Goal: Transaction & Acquisition: Obtain resource

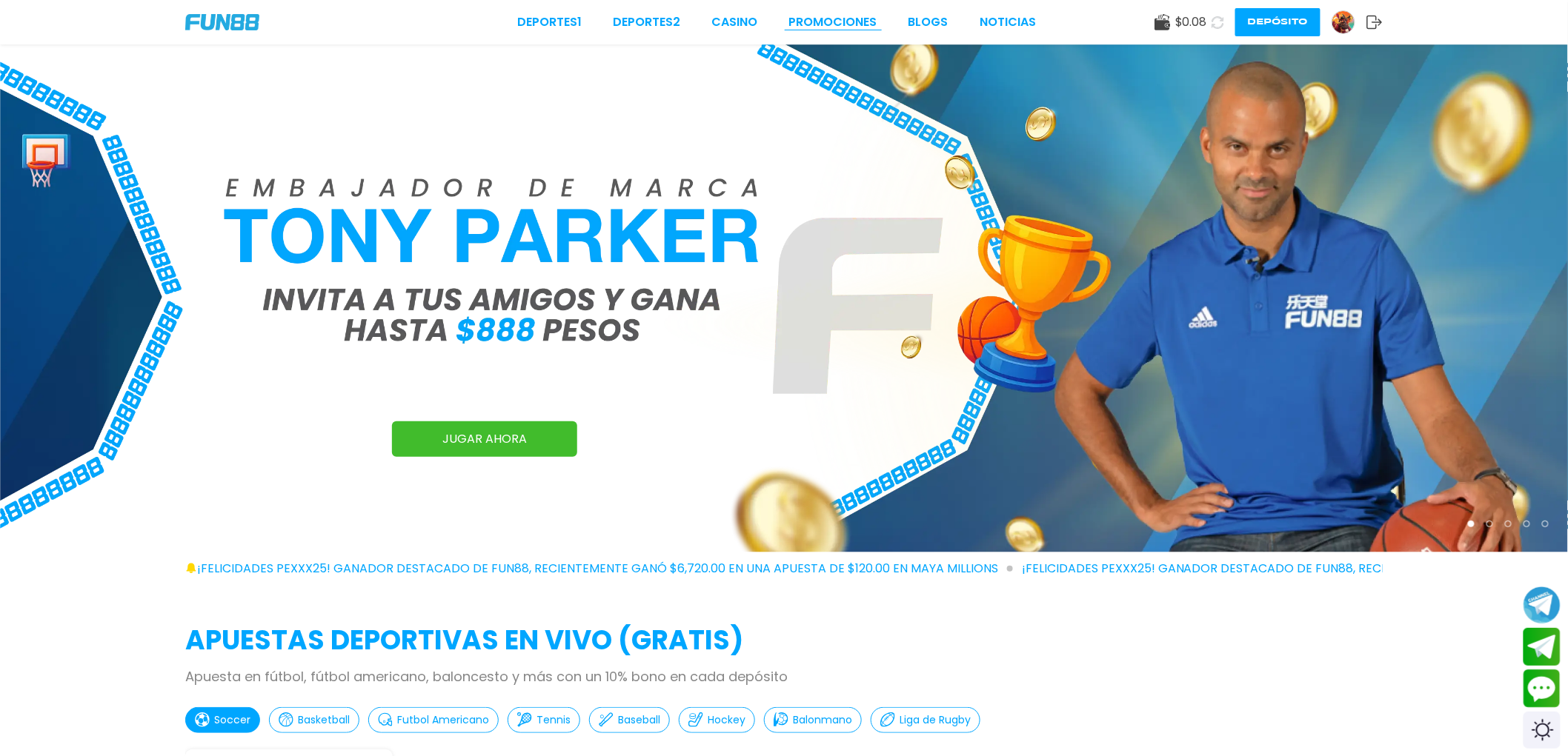
click at [802, 23] on link "Promociones" at bounding box center [833, 22] width 88 height 18
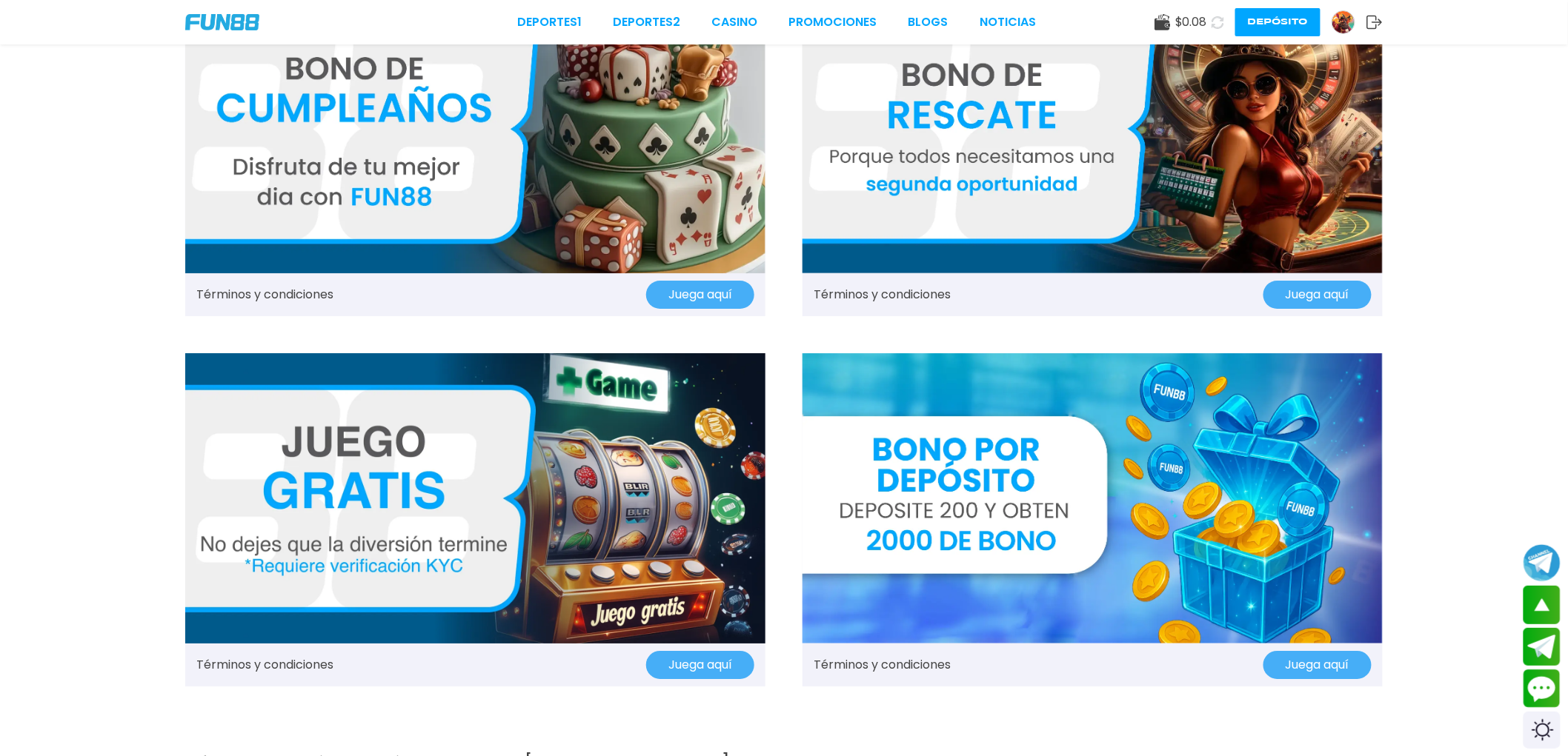
scroll to position [1974, 0]
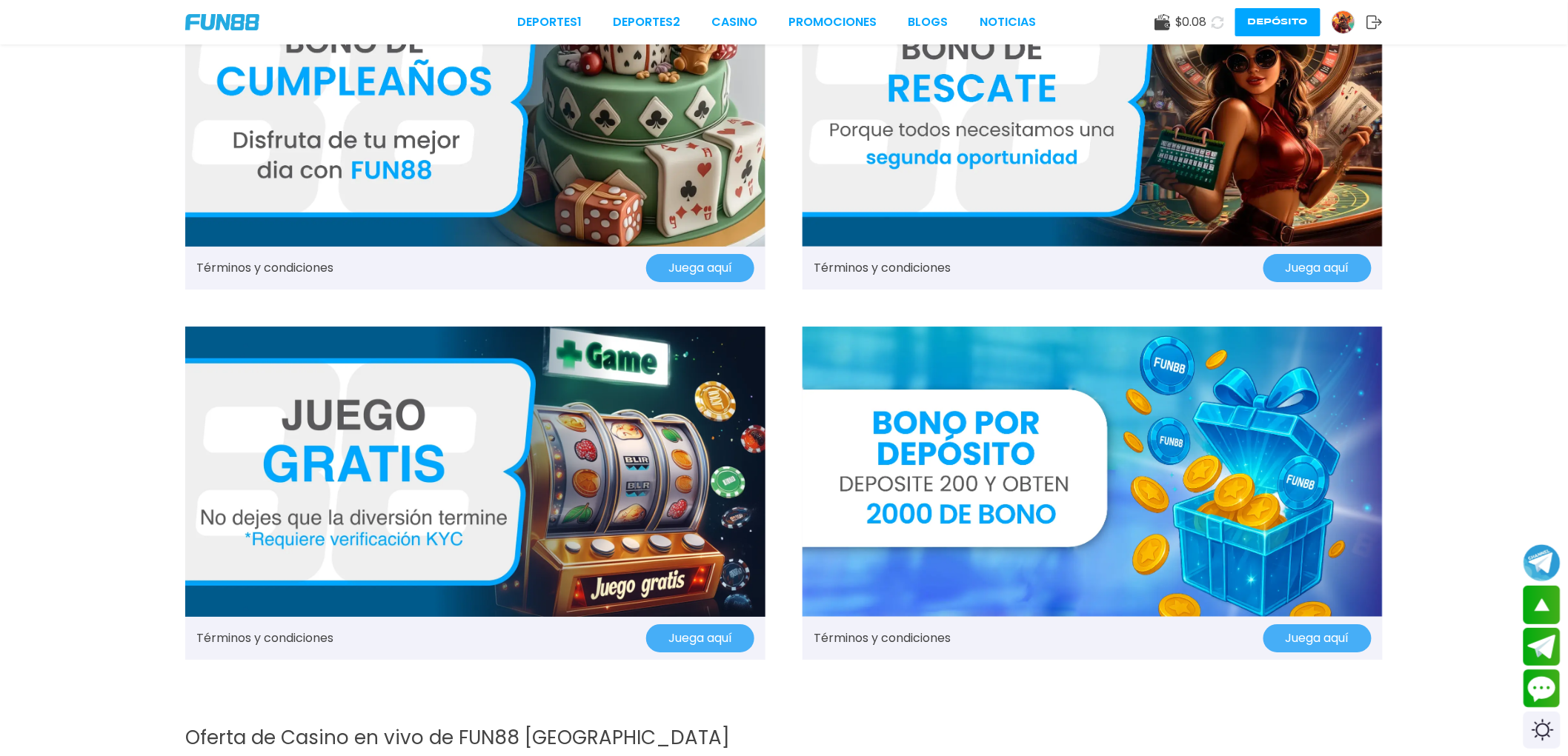
click at [1326, 637] on button "Juega aquí" at bounding box center [1317, 638] width 109 height 28
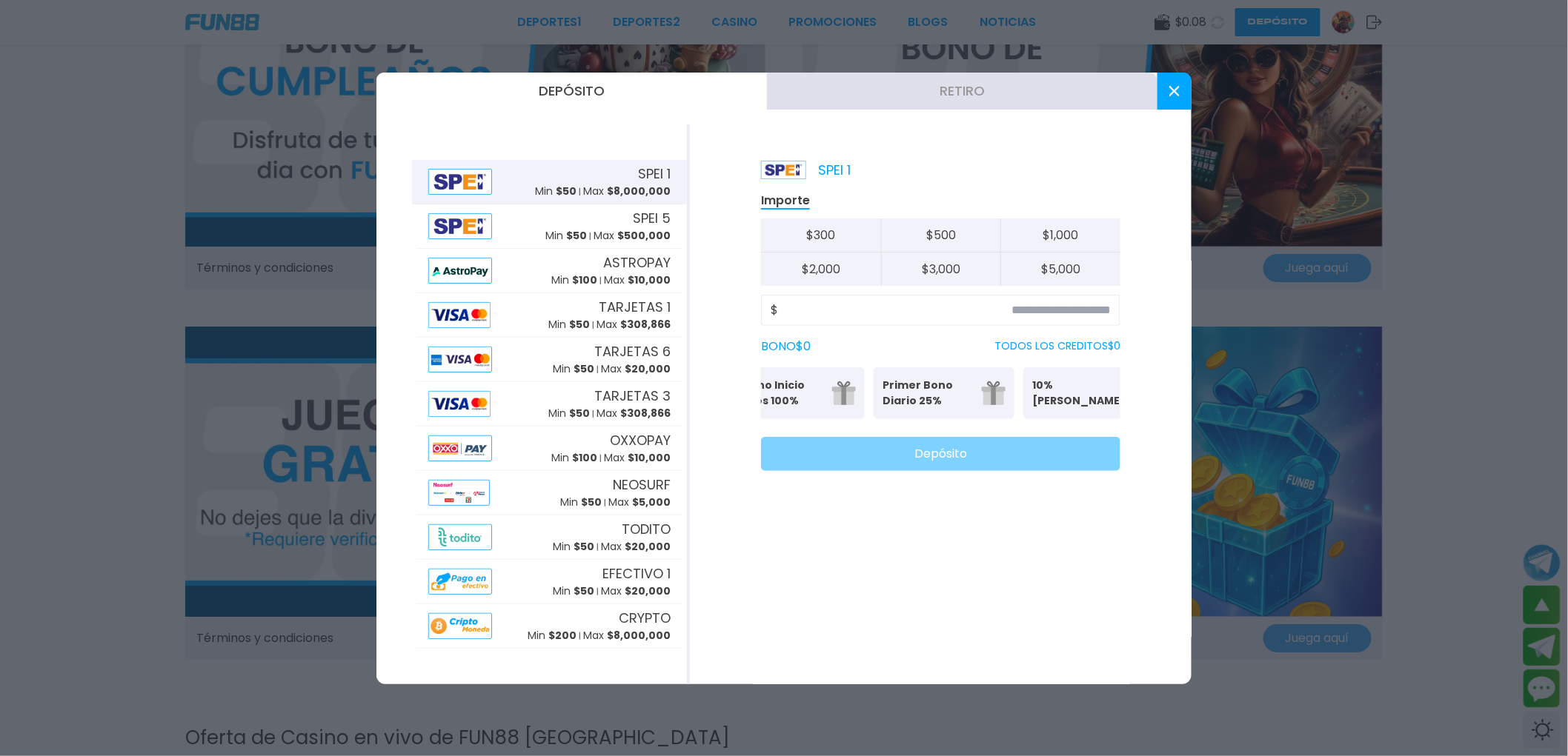
scroll to position [0, 0]
click at [1173, 76] on button at bounding box center [1174, 90] width 34 height 37
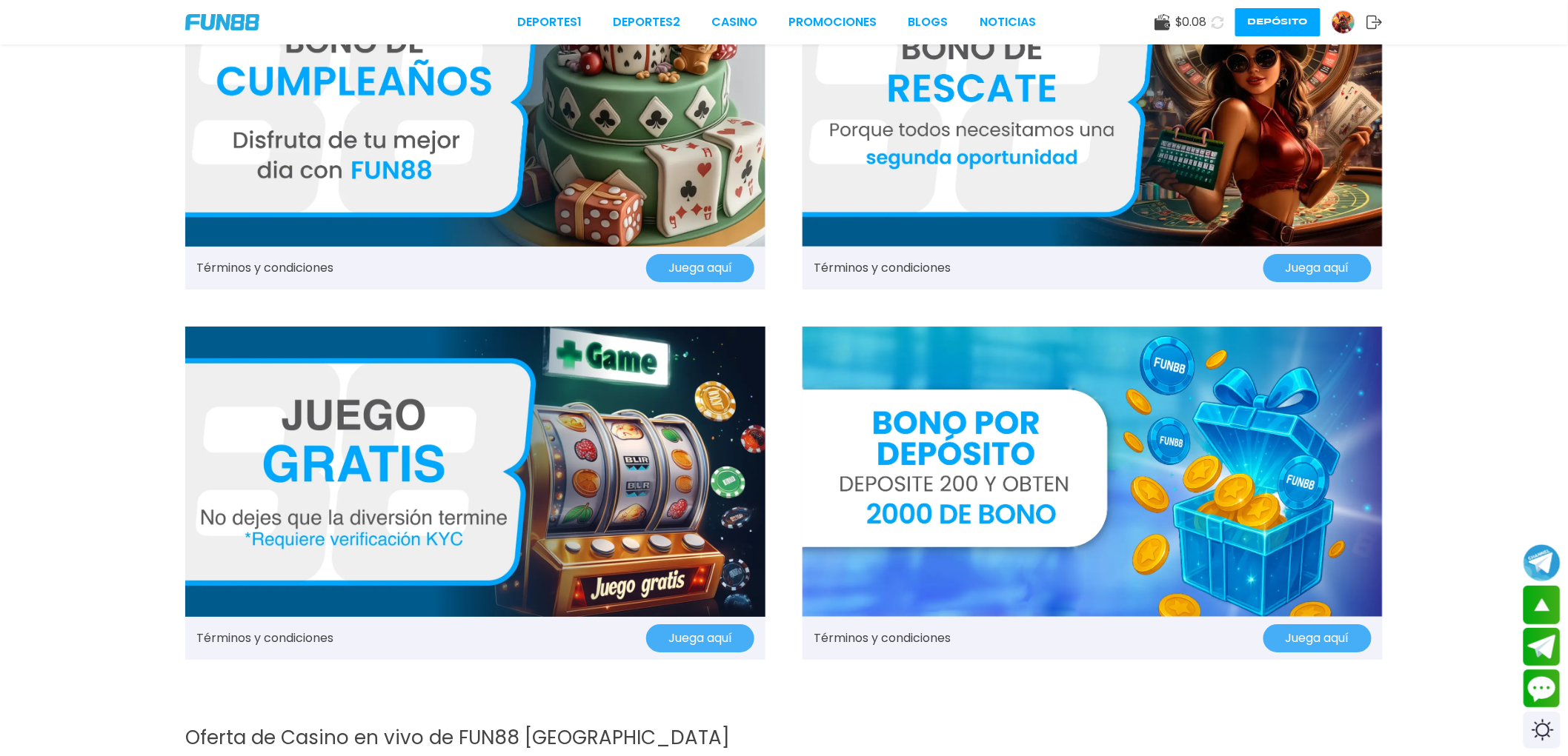
click at [899, 635] on link "Términos y condiciones" at bounding box center [881, 638] width 137 height 18
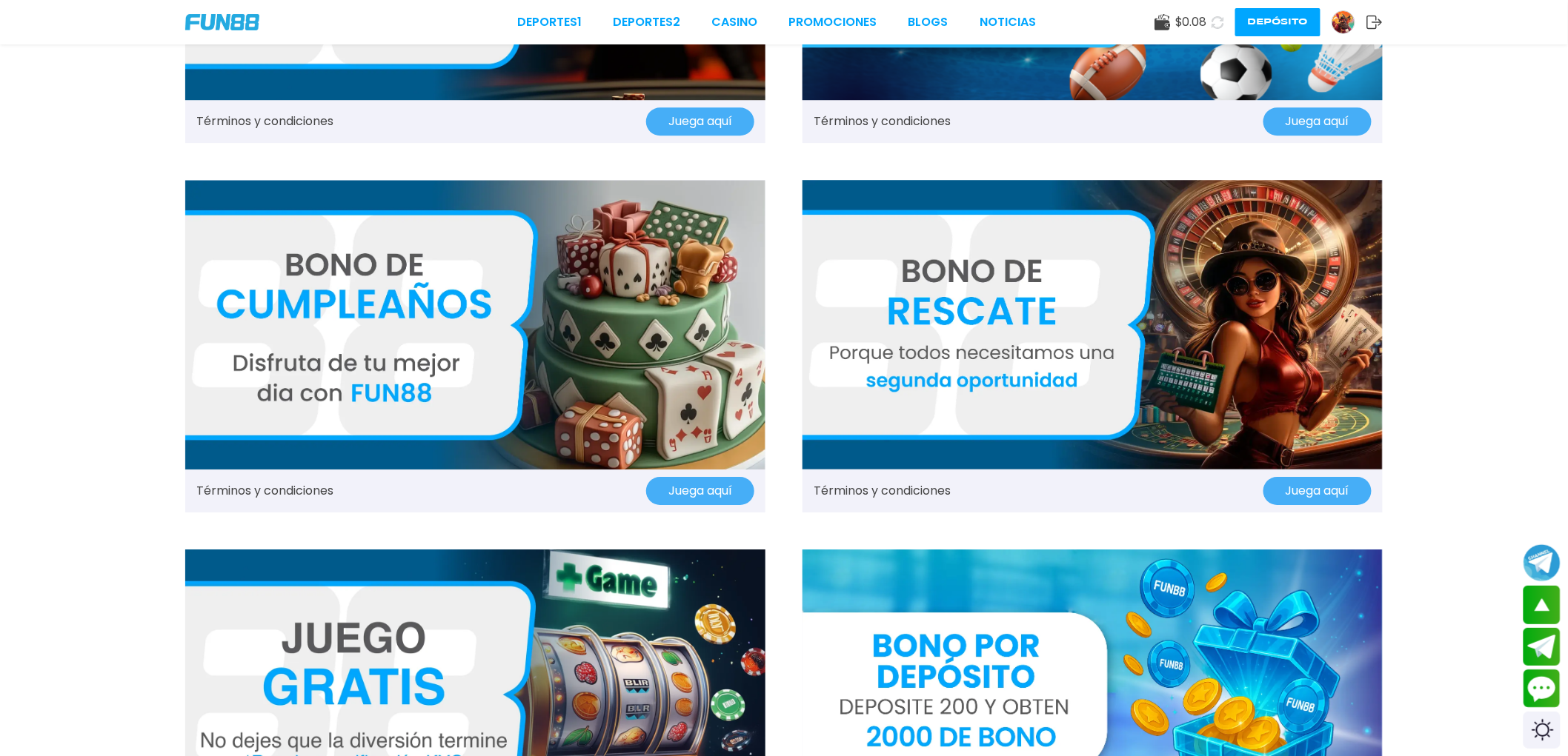
scroll to position [1974, 0]
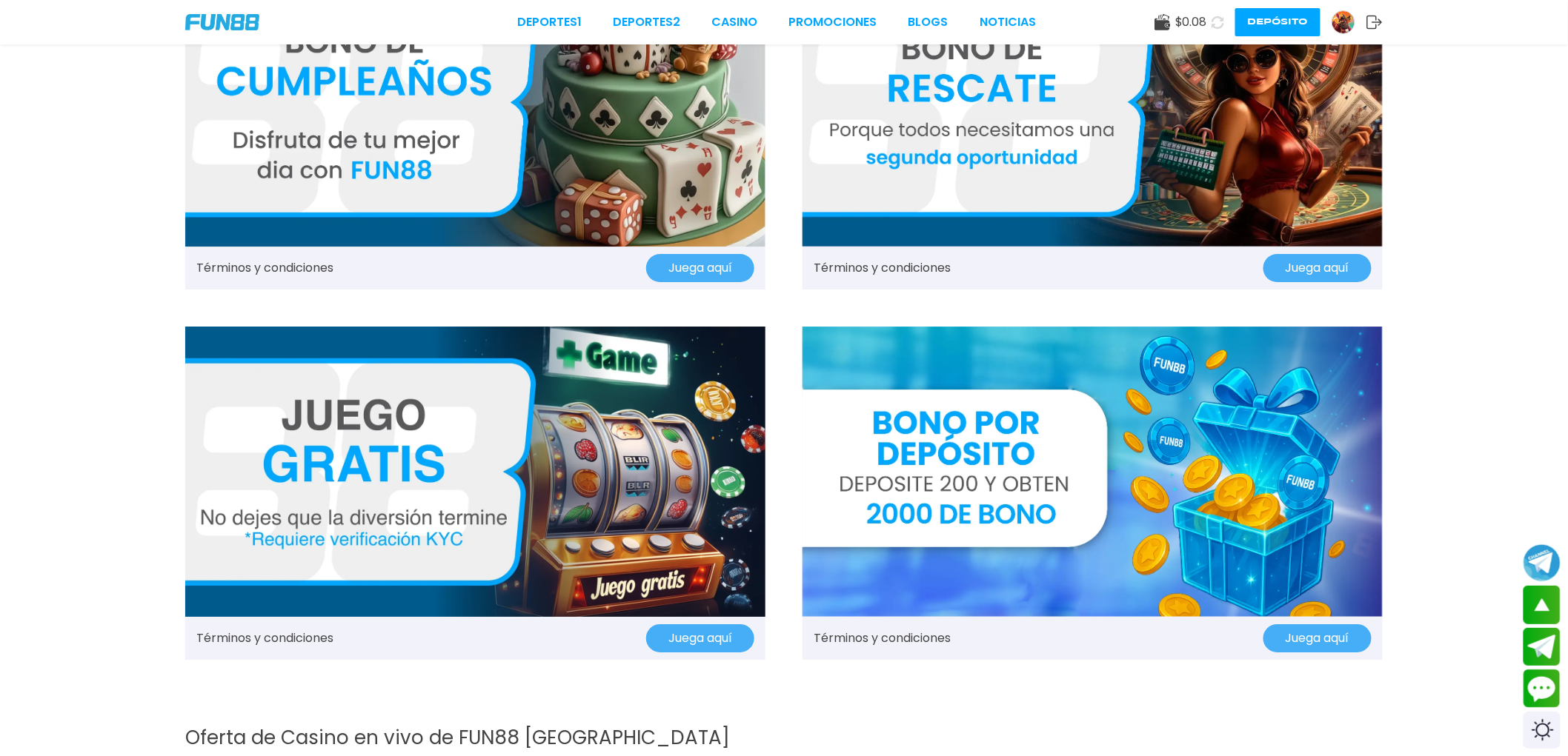
click at [1330, 638] on button "Juega aquí" at bounding box center [1317, 638] width 109 height 28
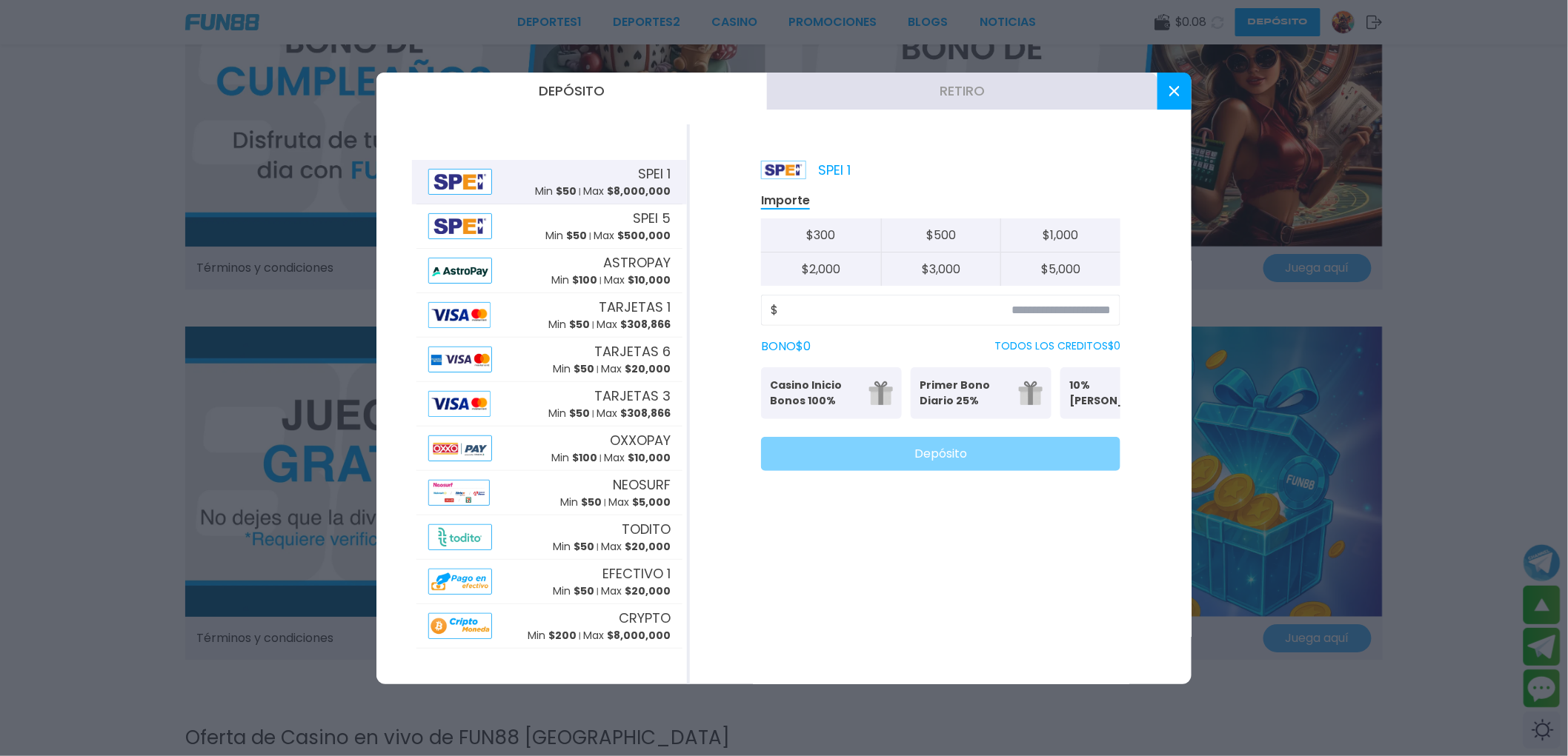
click at [839, 389] on p "Casino Inicio Bonos 100%" at bounding box center [815, 393] width 90 height 31
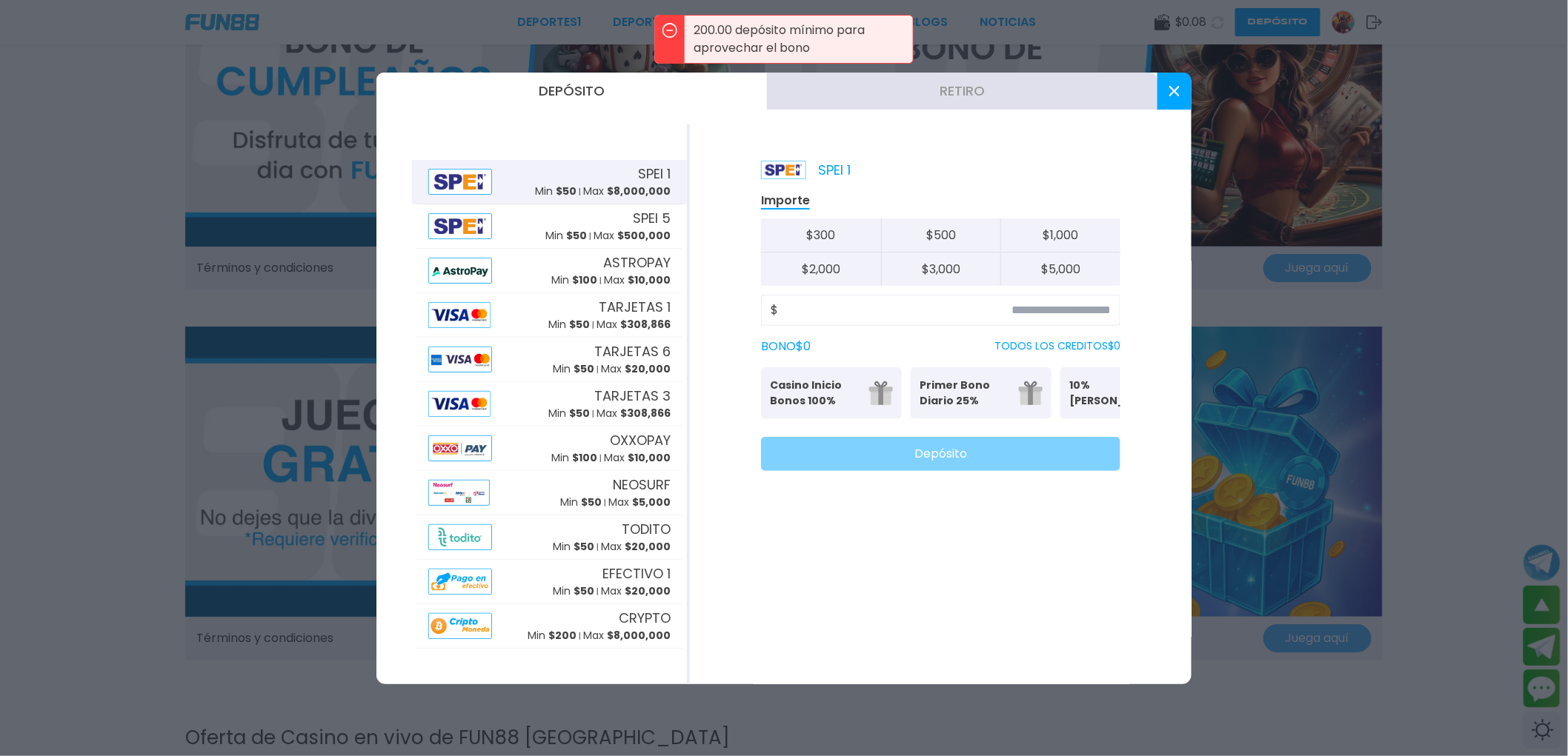
click at [976, 400] on p "Primer Bono Diario 25%" at bounding box center [964, 393] width 90 height 31
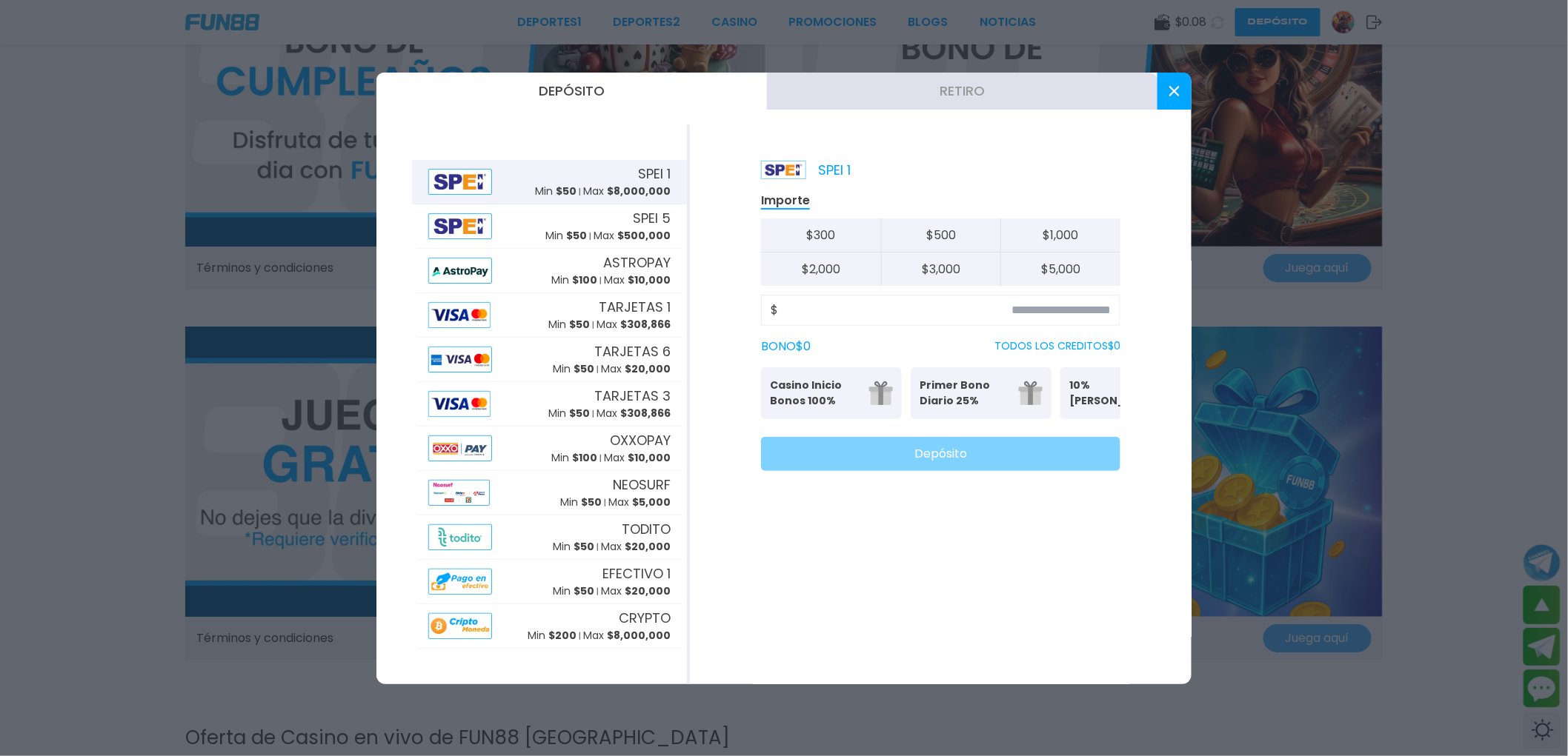
scroll to position [0, 128]
click at [987, 396] on p "10% Bono Ilimitado" at bounding box center [986, 393] width 90 height 31
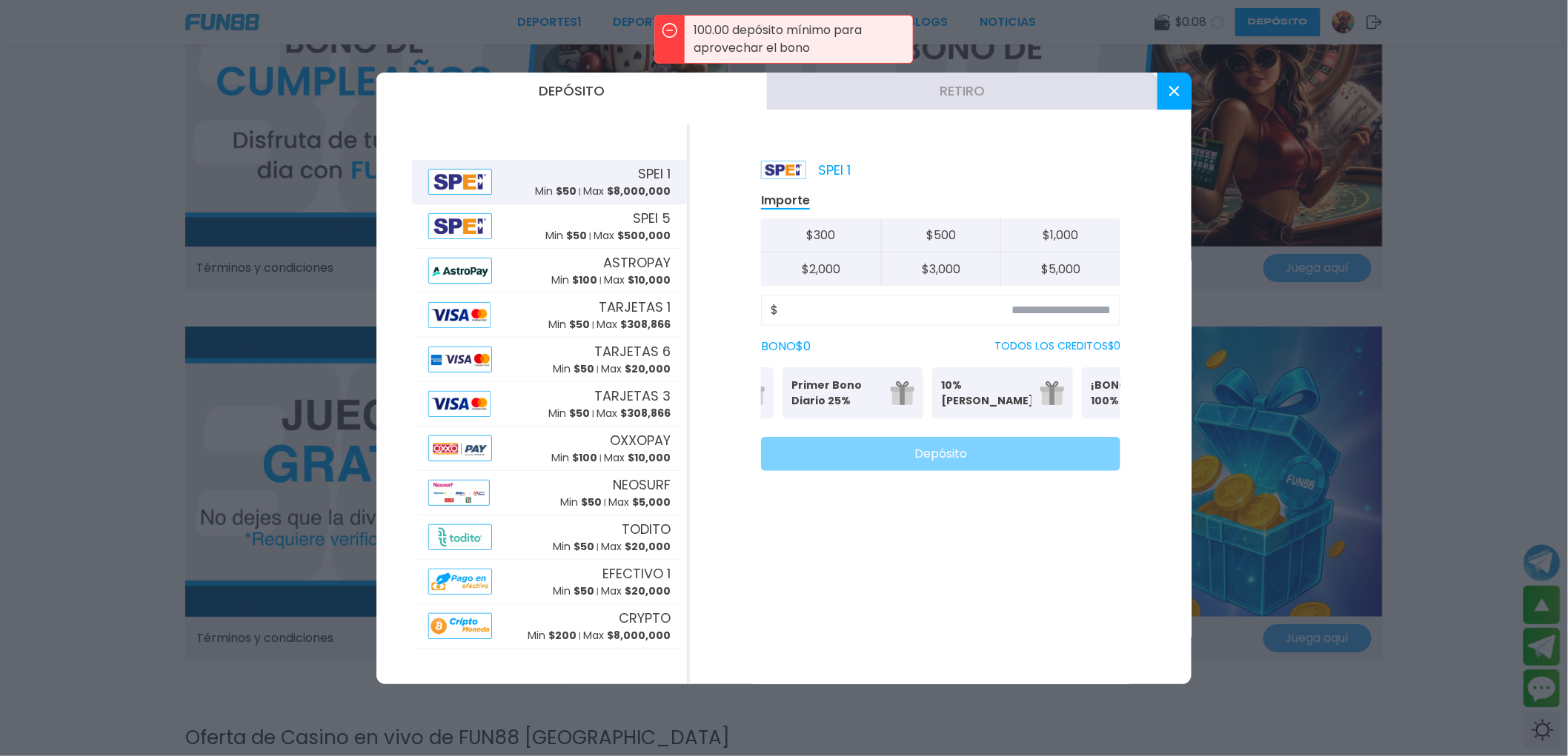
scroll to position [0, 202]
click at [1035, 398] on p "¡BONO SEMANAL 100% PARA DEPORTES!" at bounding box center [1061, 393] width 90 height 31
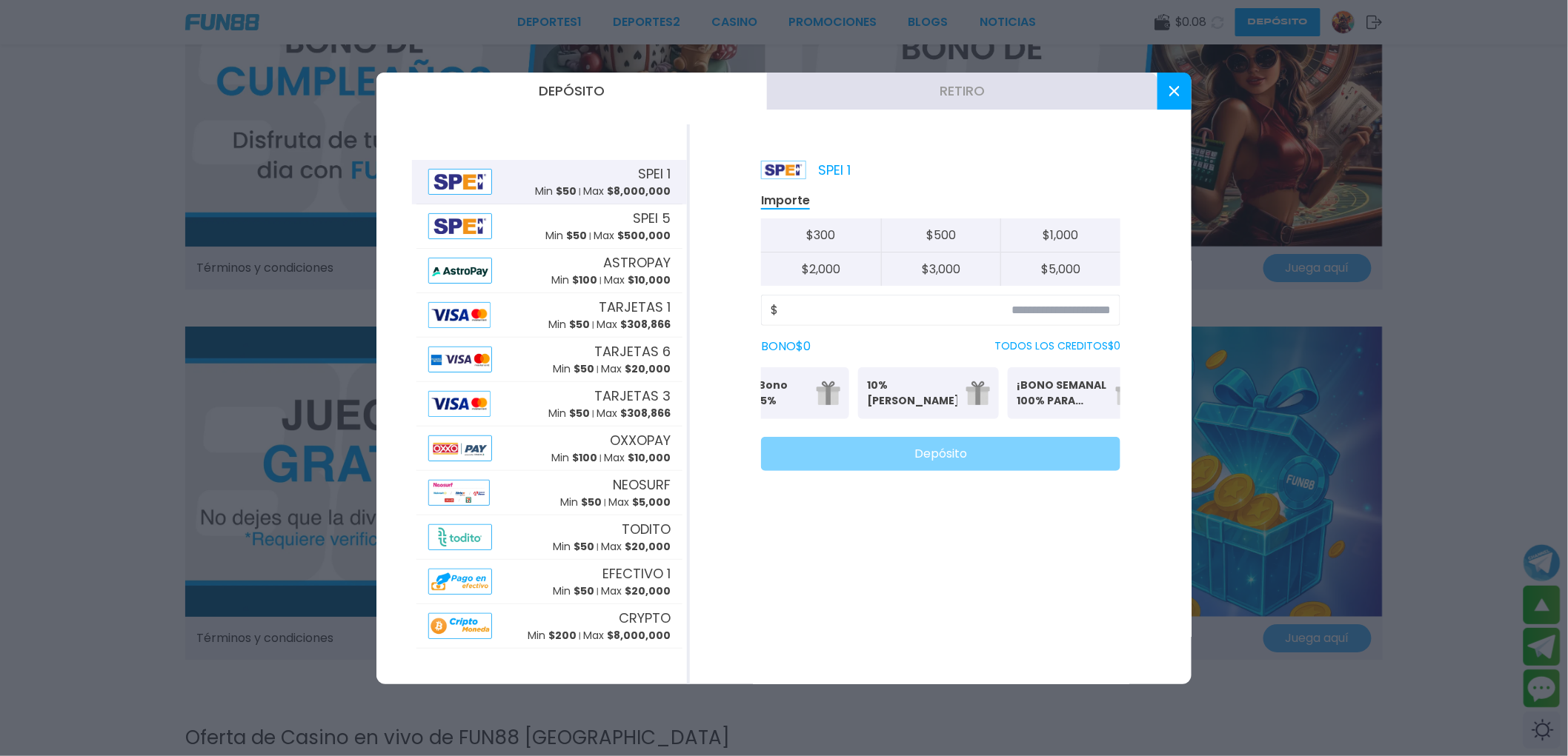
scroll to position [0, 230]
click at [1072, 385] on p "¡BONO SEMANAL 100% PARA DEPORTES!" at bounding box center [1033, 393] width 90 height 31
click at [1165, 85] on button at bounding box center [1174, 90] width 34 height 37
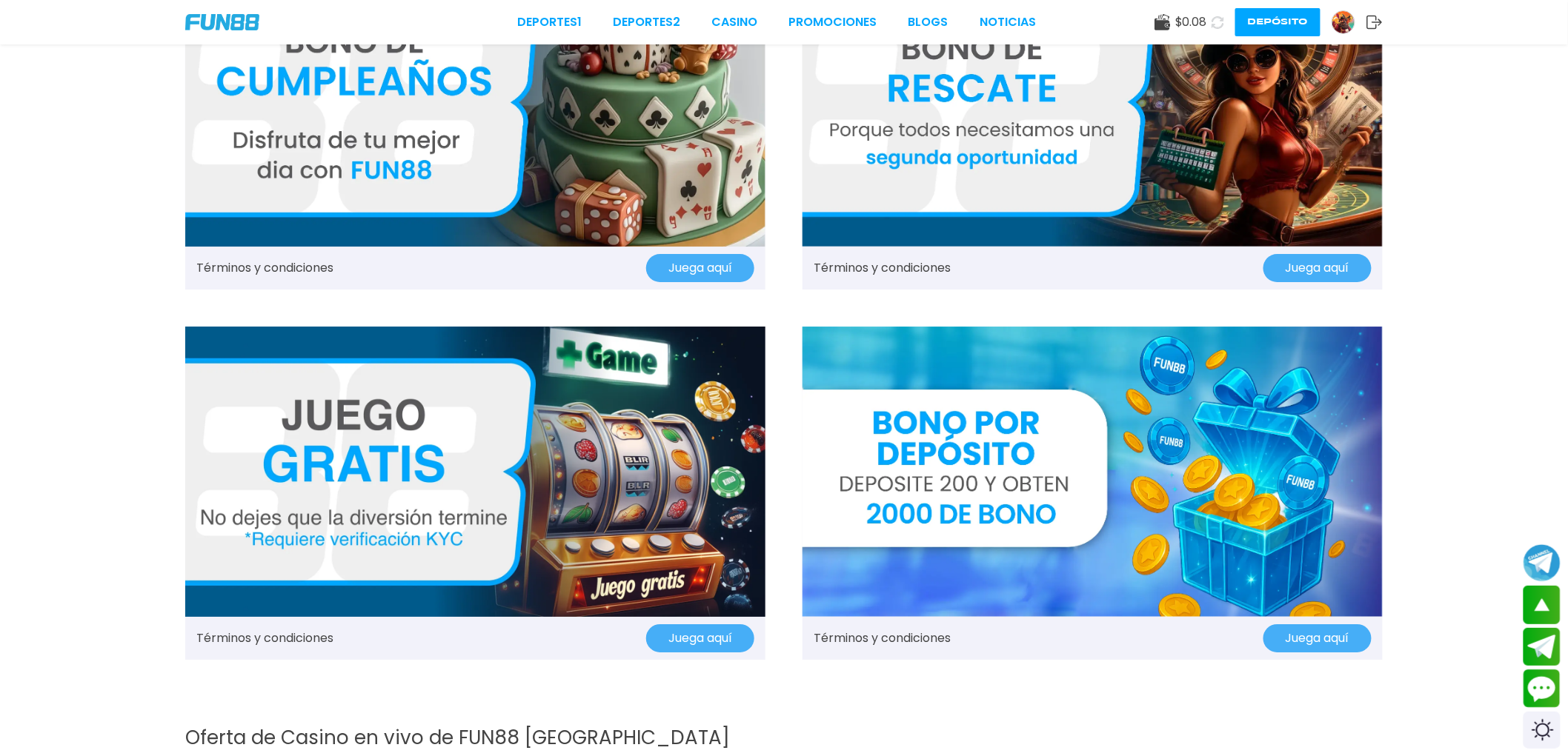
click at [1353, 28] on img at bounding box center [1343, 22] width 22 height 22
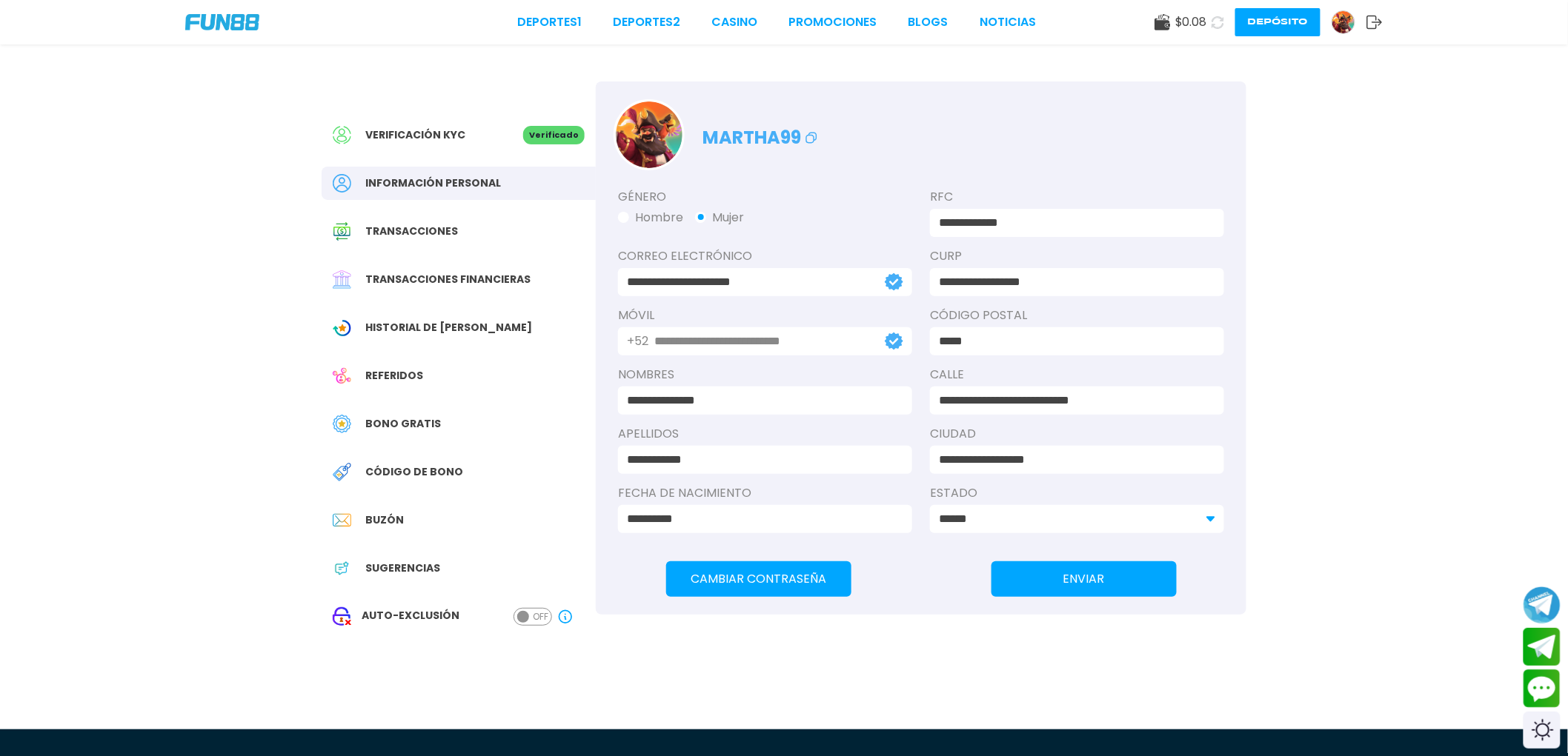
click at [1165, 25] on use at bounding box center [1162, 22] width 16 height 16
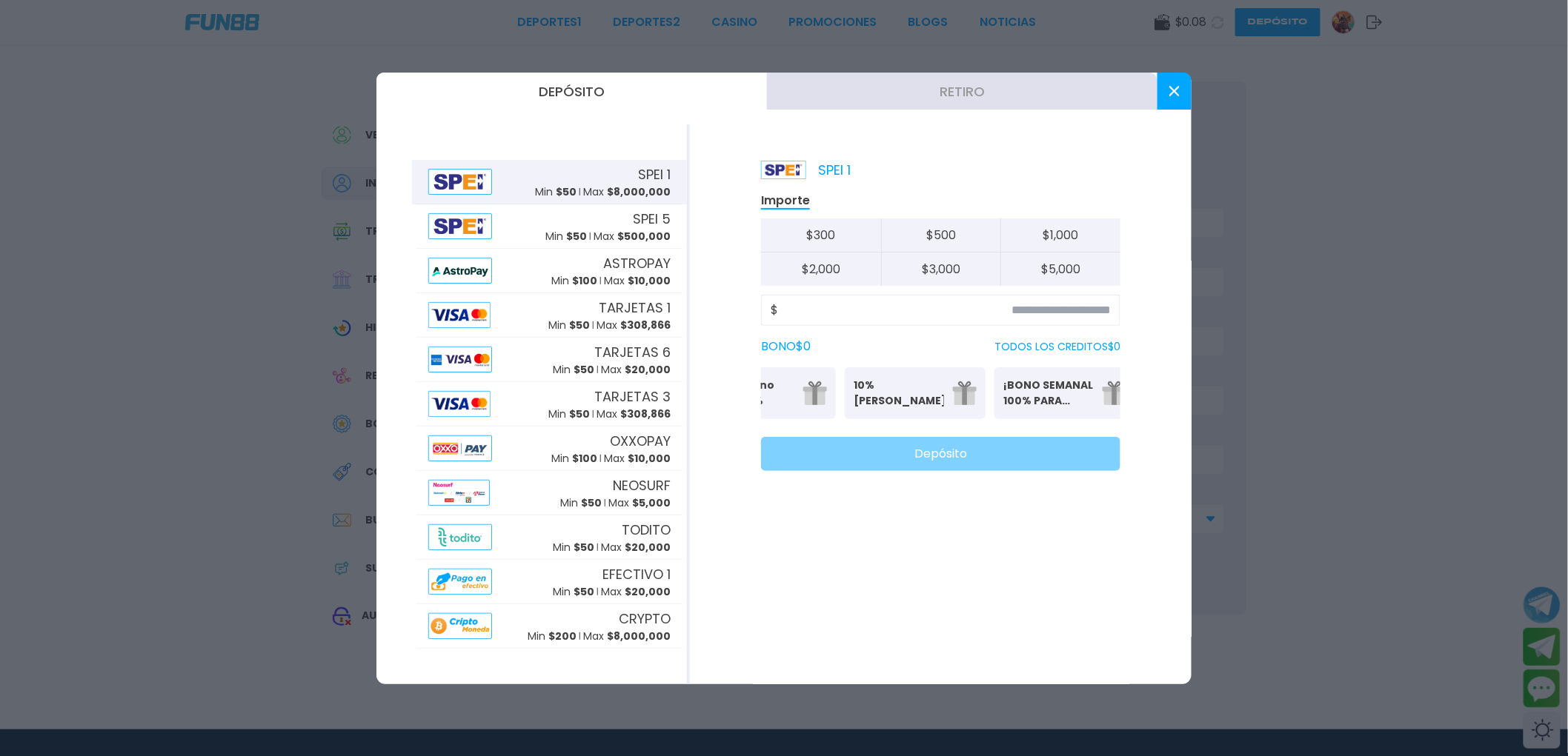
scroll to position [0, 230]
click at [1087, 312] on input at bounding box center [944, 310] width 333 height 18
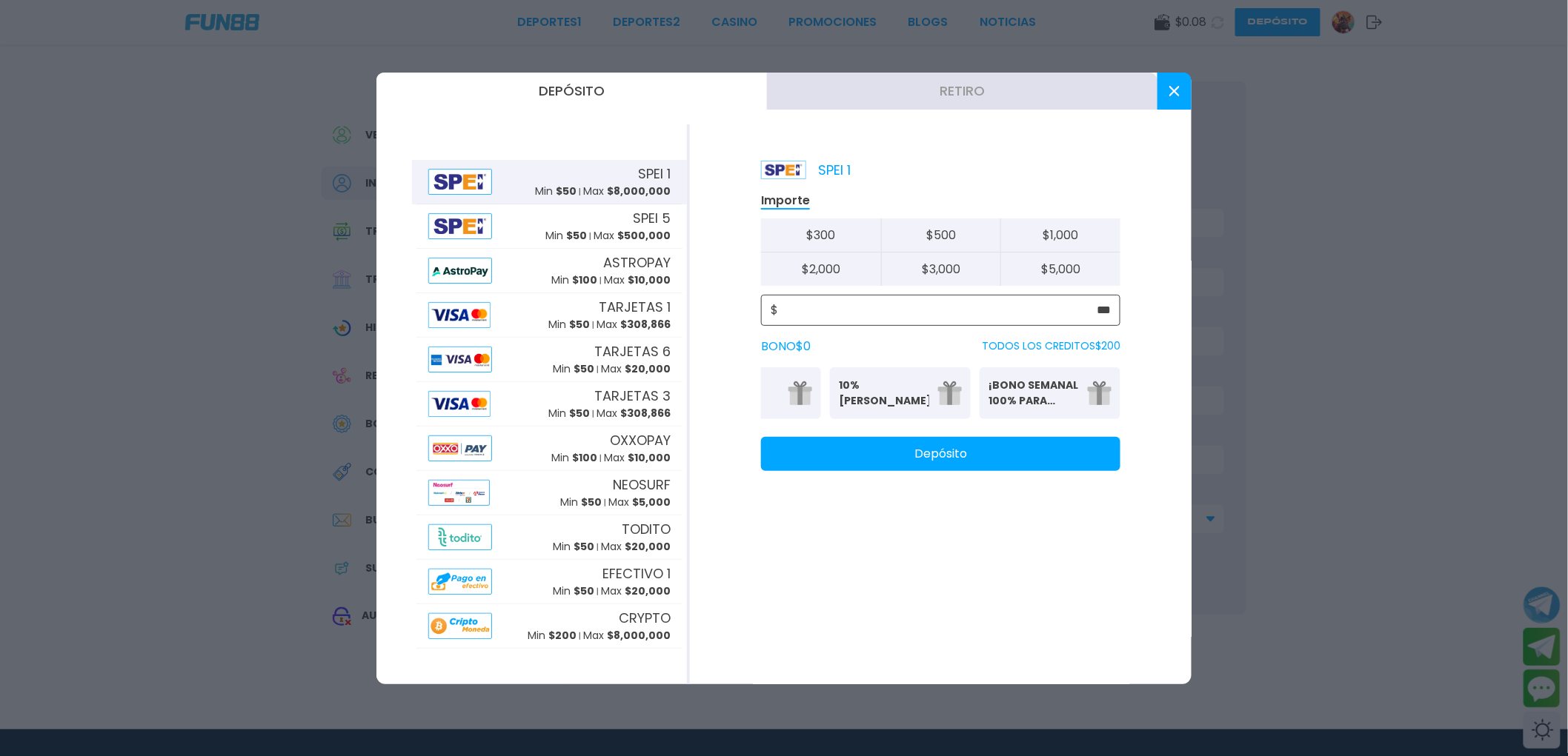
type input "***"
click at [1082, 409] on p "100% DEPORTES BONO" at bounding box center [1049, 413] width 123 height 9
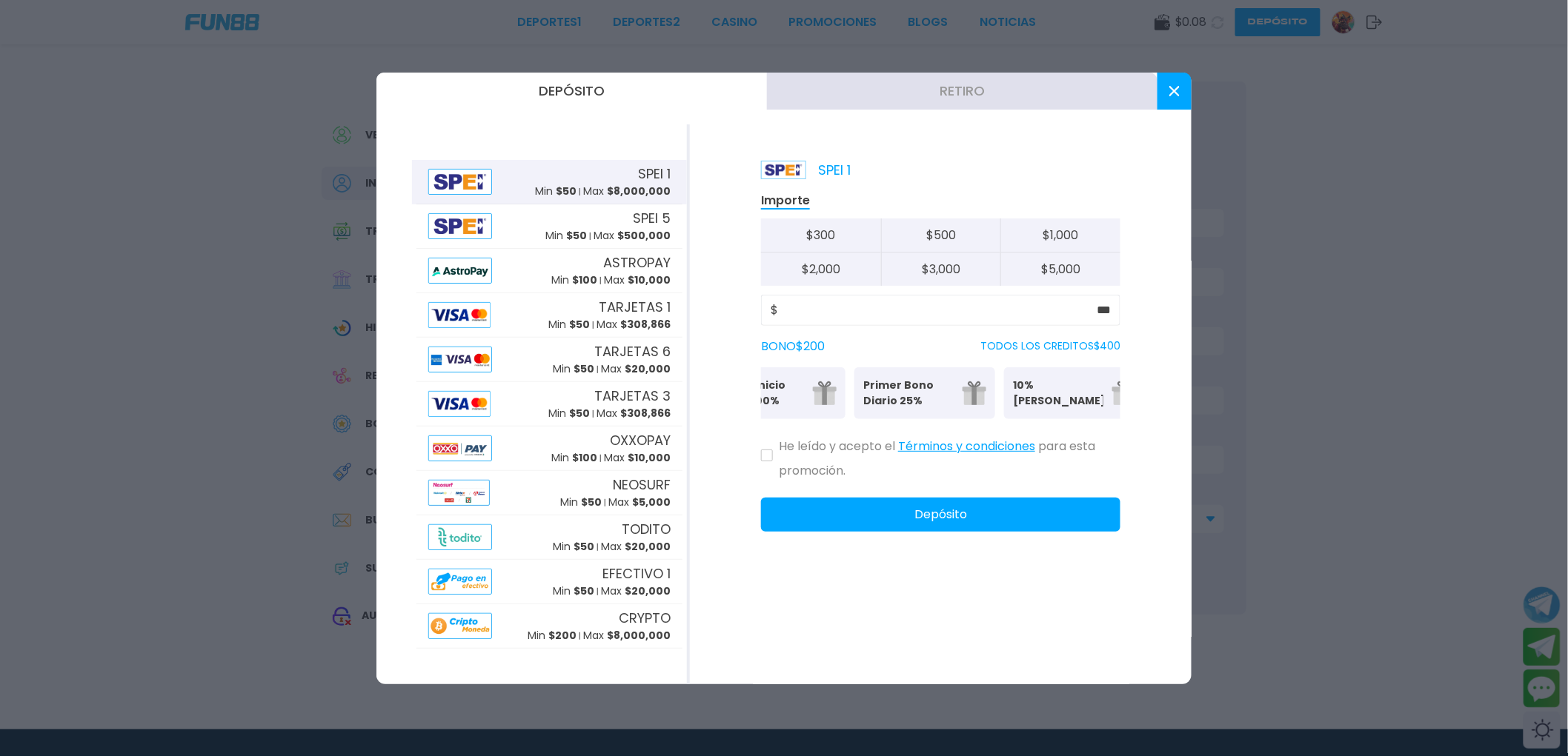
scroll to position [0, 0]
click at [836, 391] on p "Casino Inicio Bonos 100%" at bounding box center [815, 393] width 90 height 31
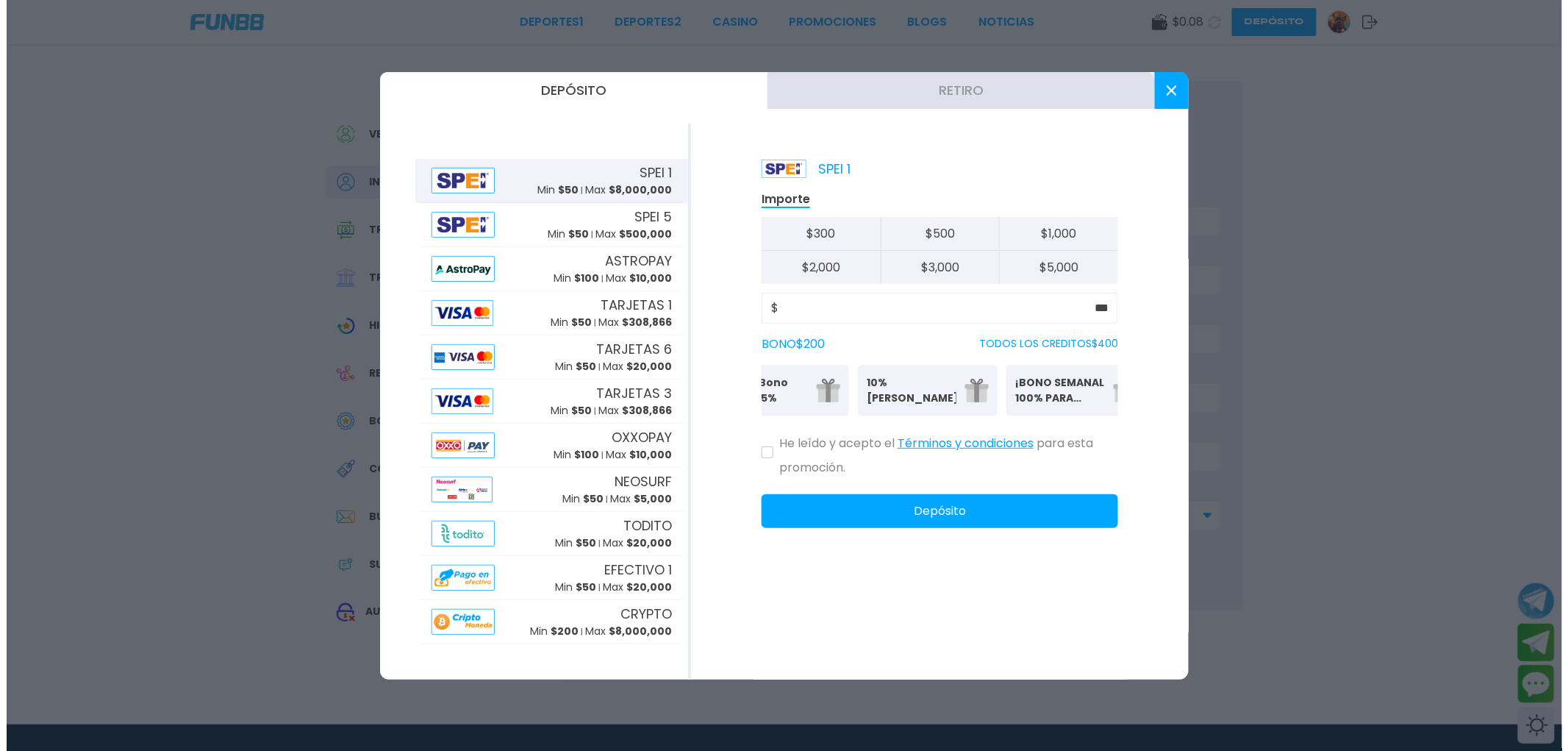
scroll to position [0, 228]
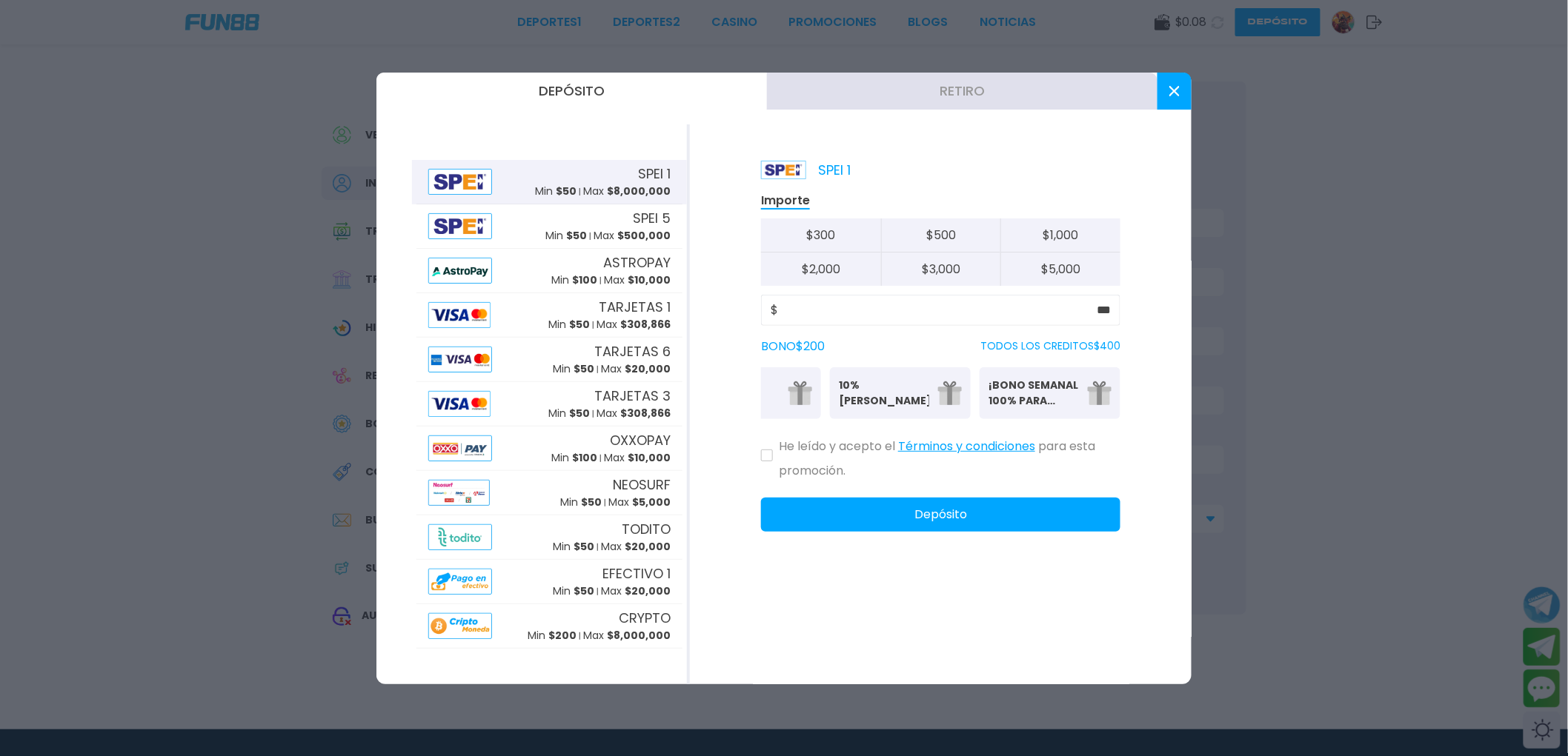
click at [1084, 385] on button "¡BONO SEMANAL 100% PARA DEPORTES! 100% DEPORTES BONO" at bounding box center [1049, 393] width 140 height 52
click at [1179, 91] on icon at bounding box center [1174, 91] width 10 height 10
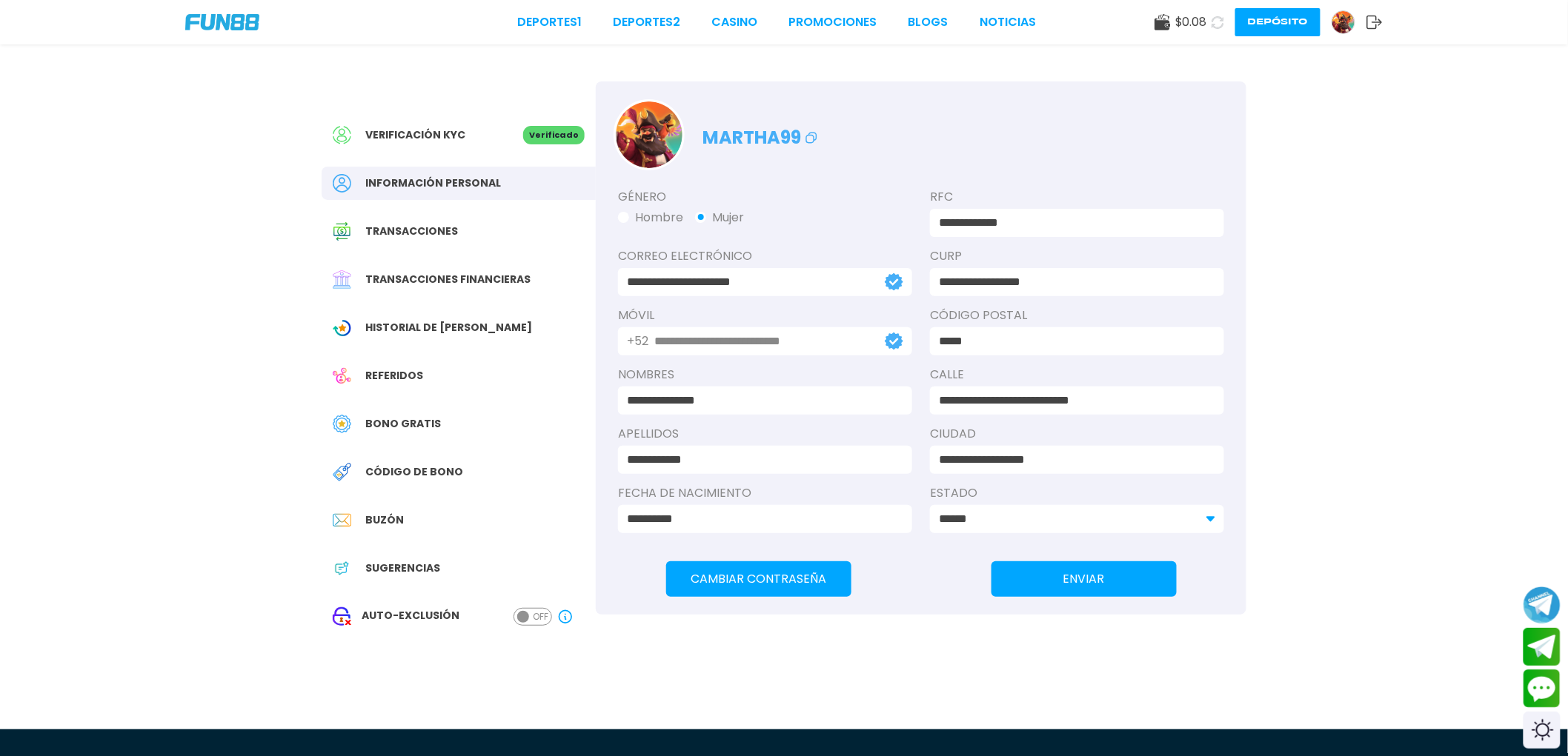
click at [1264, 11] on button "Depósito" at bounding box center [1278, 22] width 85 height 28
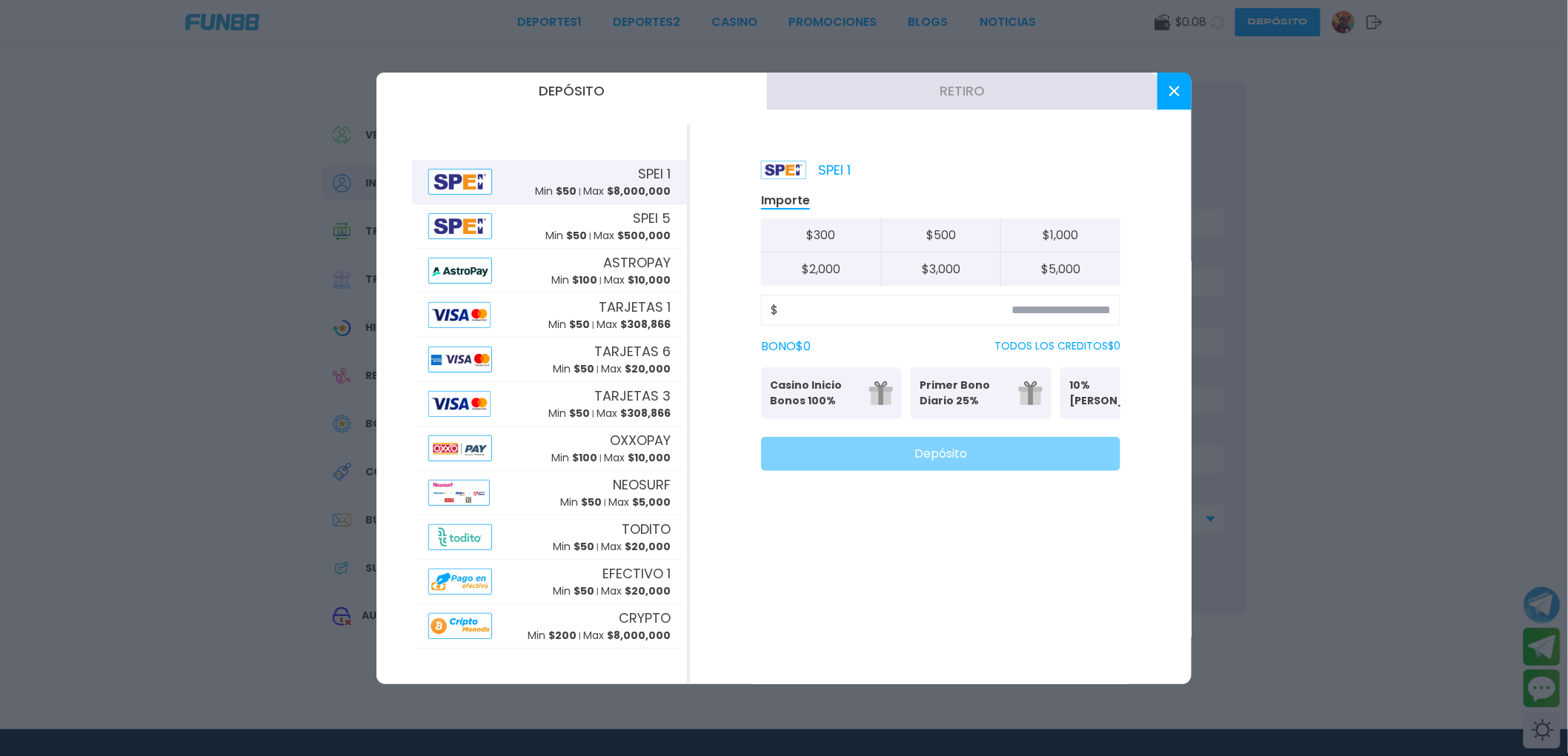
click at [824, 97] on button "Retiro" at bounding box center [961, 90] width 390 height 37
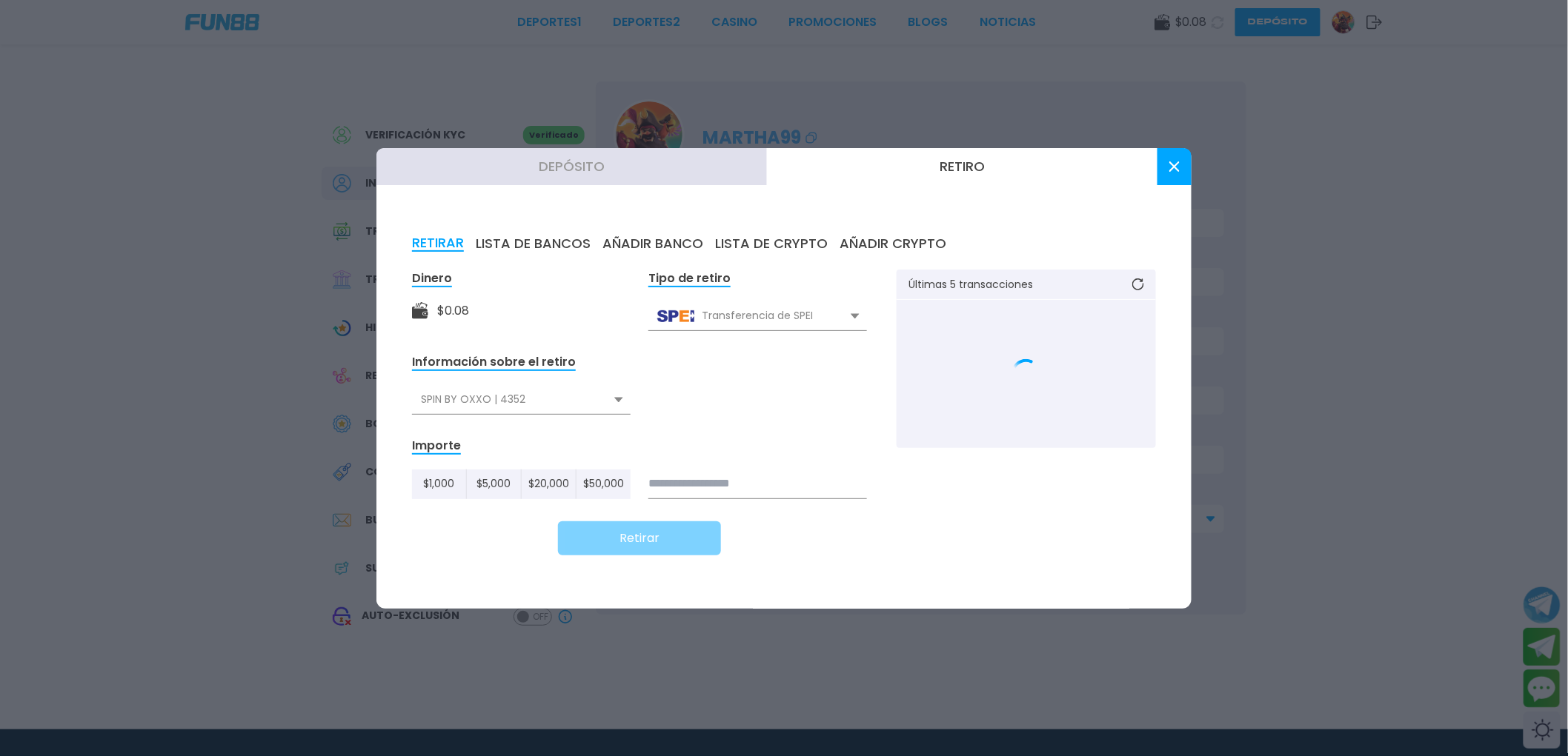
click at [657, 237] on button "AÑADIR BANCO" at bounding box center [652, 243] width 101 height 16
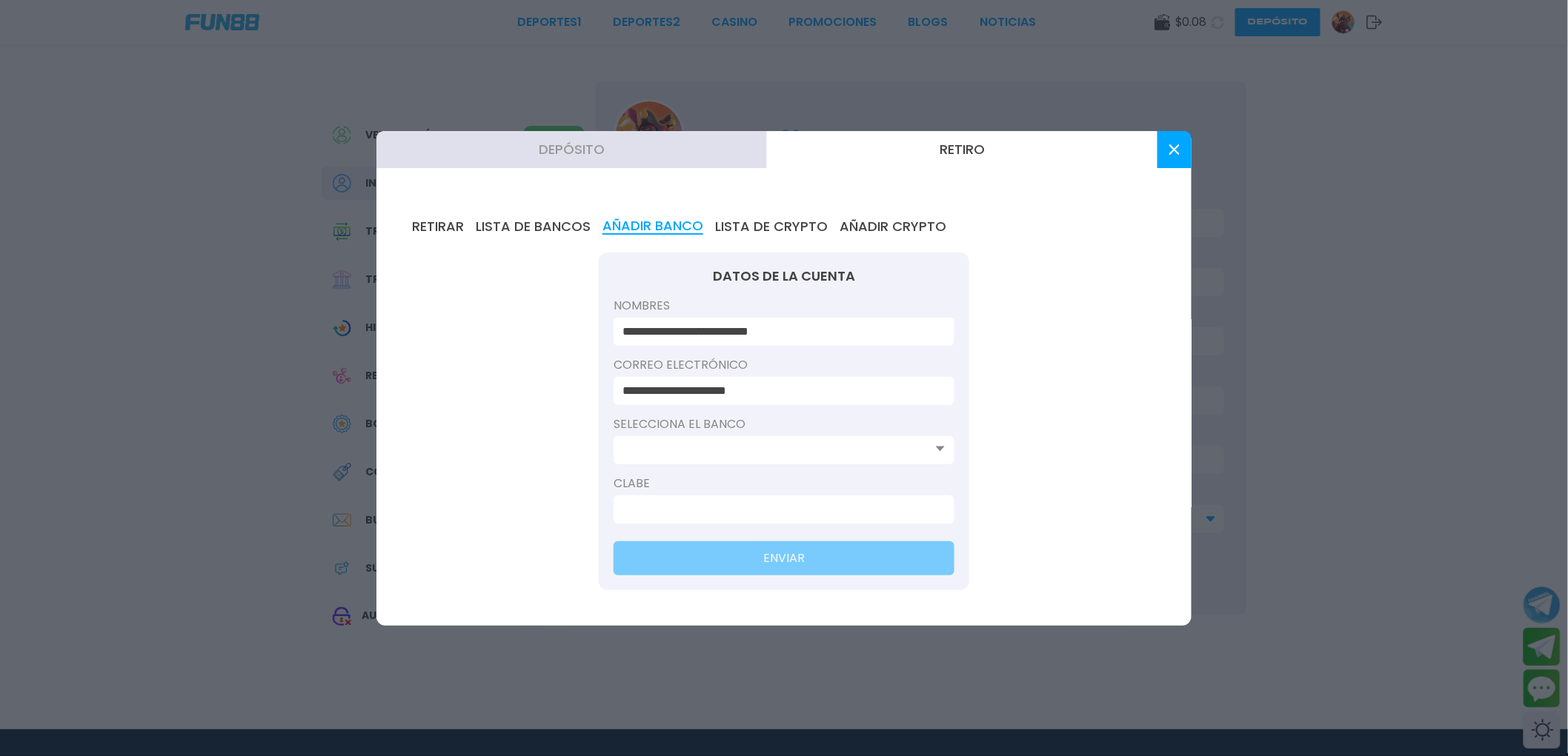
click at [781, 452] on input at bounding box center [779, 450] width 314 height 18
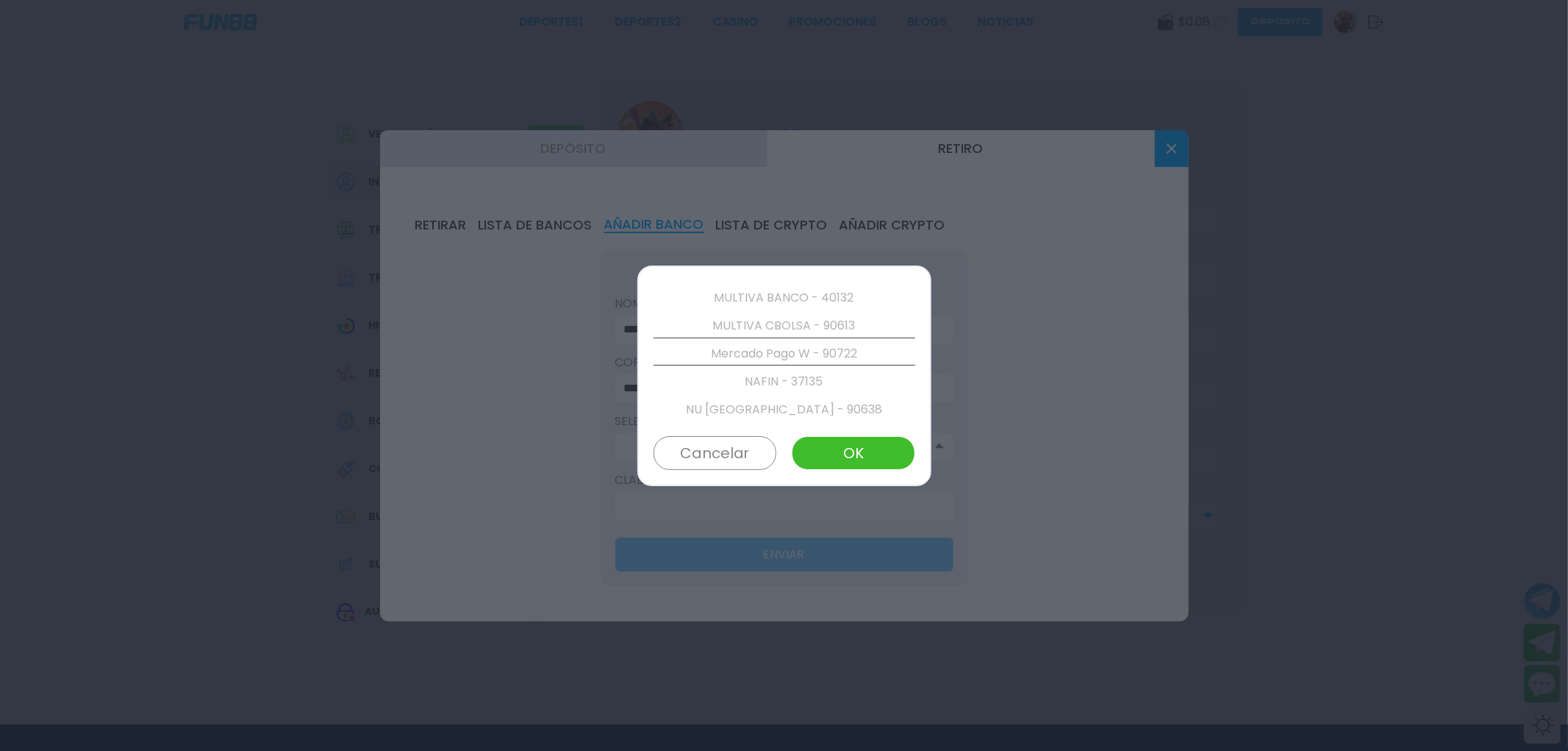
scroll to position [2516, 0]
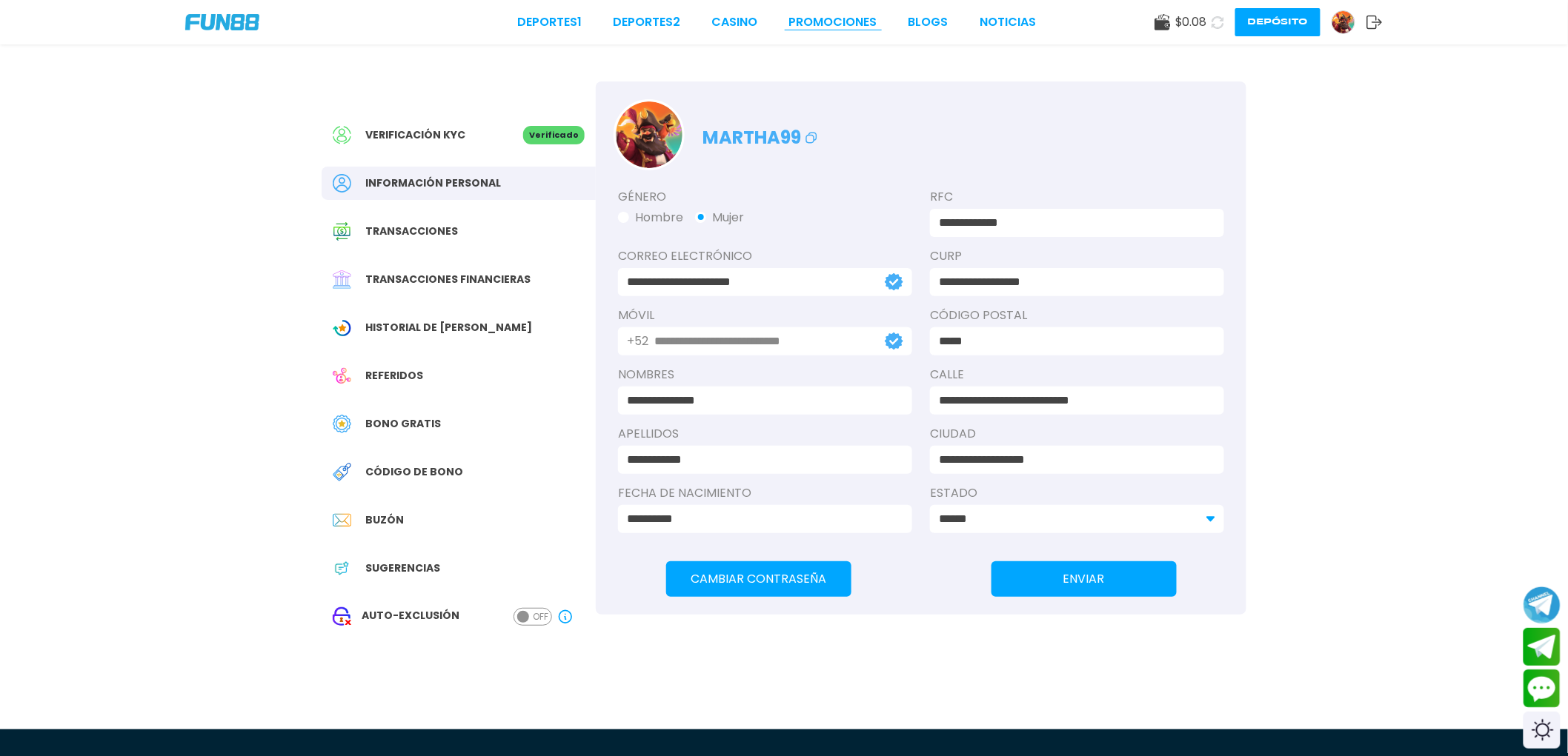
click at [834, 19] on link "Promociones" at bounding box center [833, 22] width 88 height 18
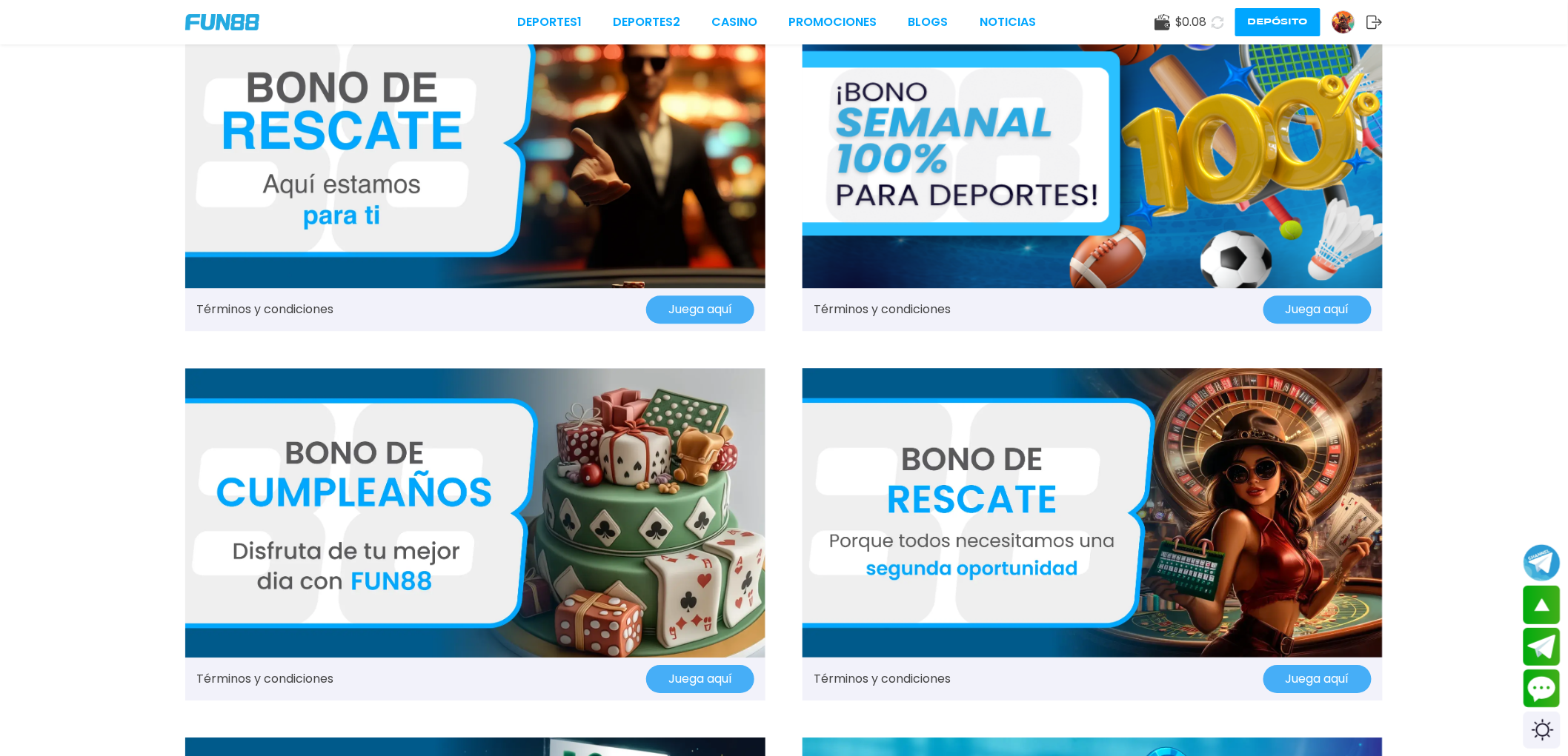
scroll to position [1974, 0]
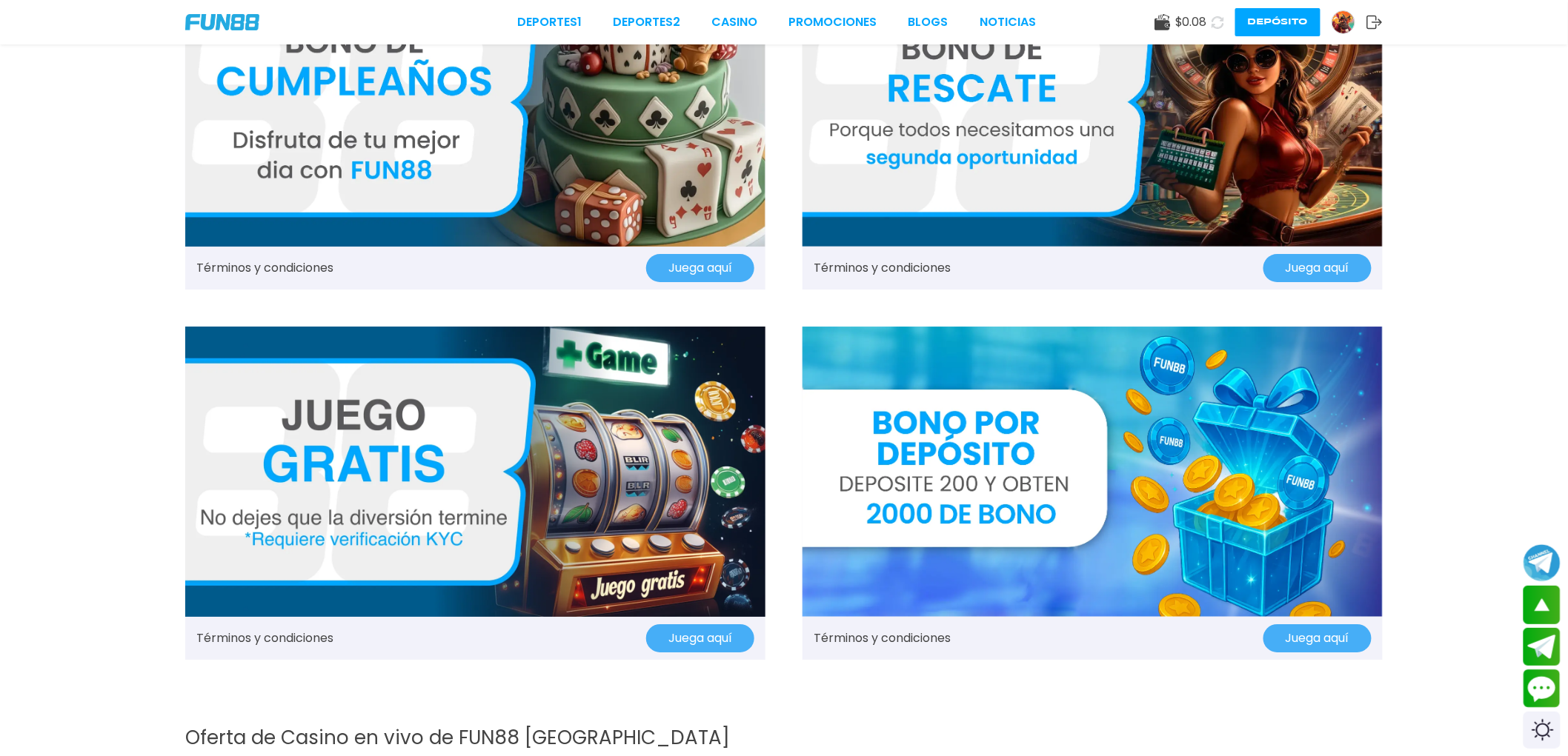
click at [842, 449] on img at bounding box center [1092, 471] width 580 height 290
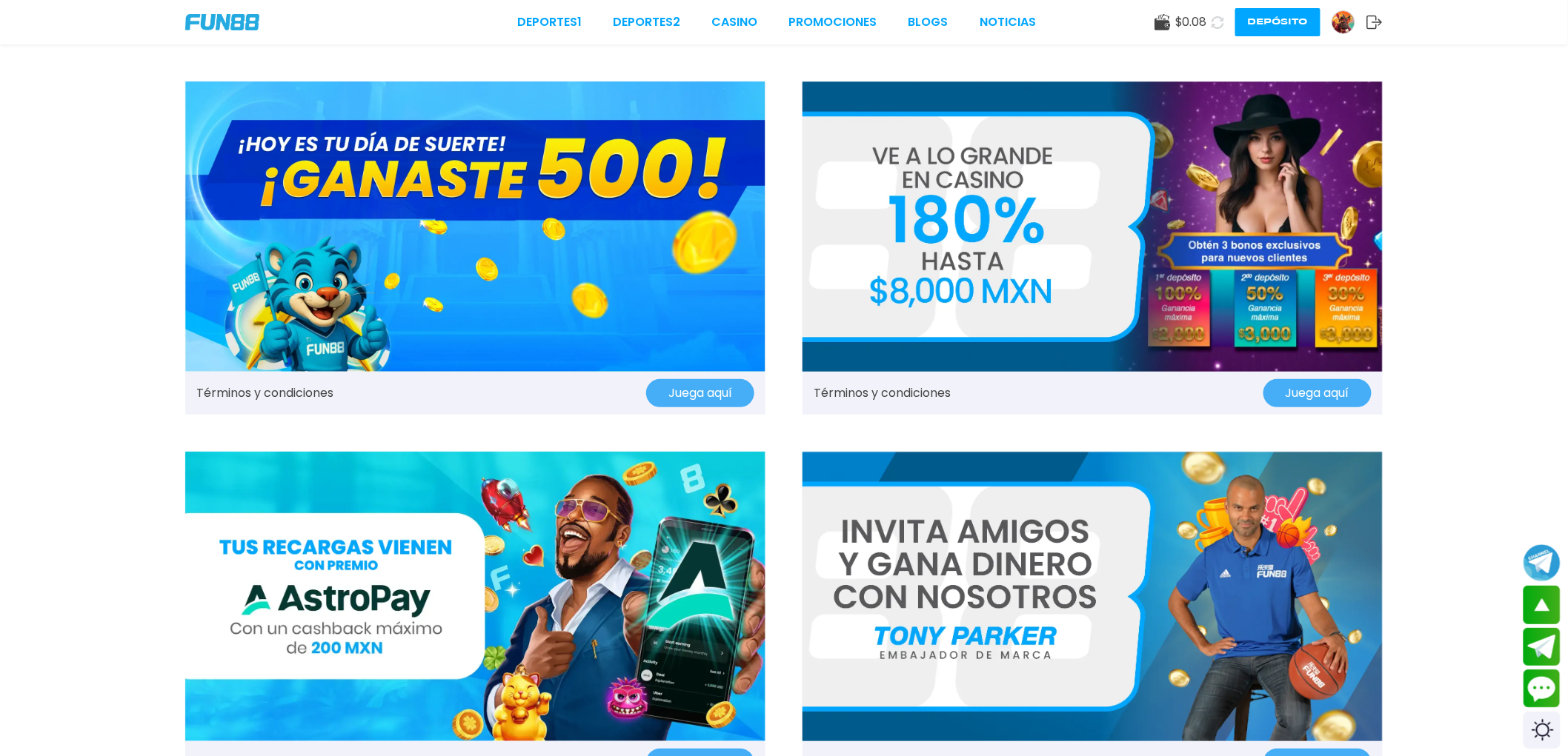
click at [278, 389] on link "Términos y condiciones" at bounding box center [264, 393] width 137 height 18
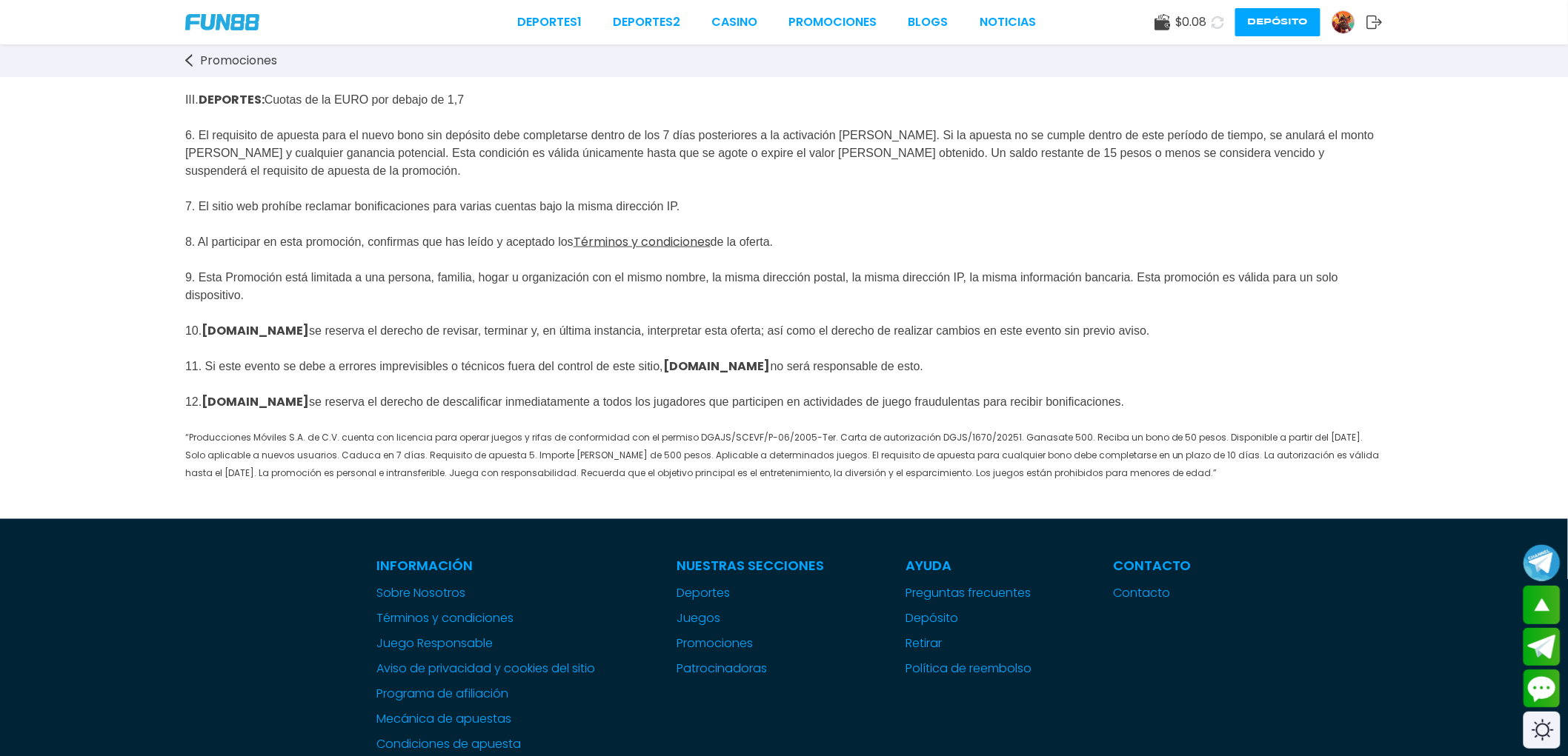
scroll to position [575, 0]
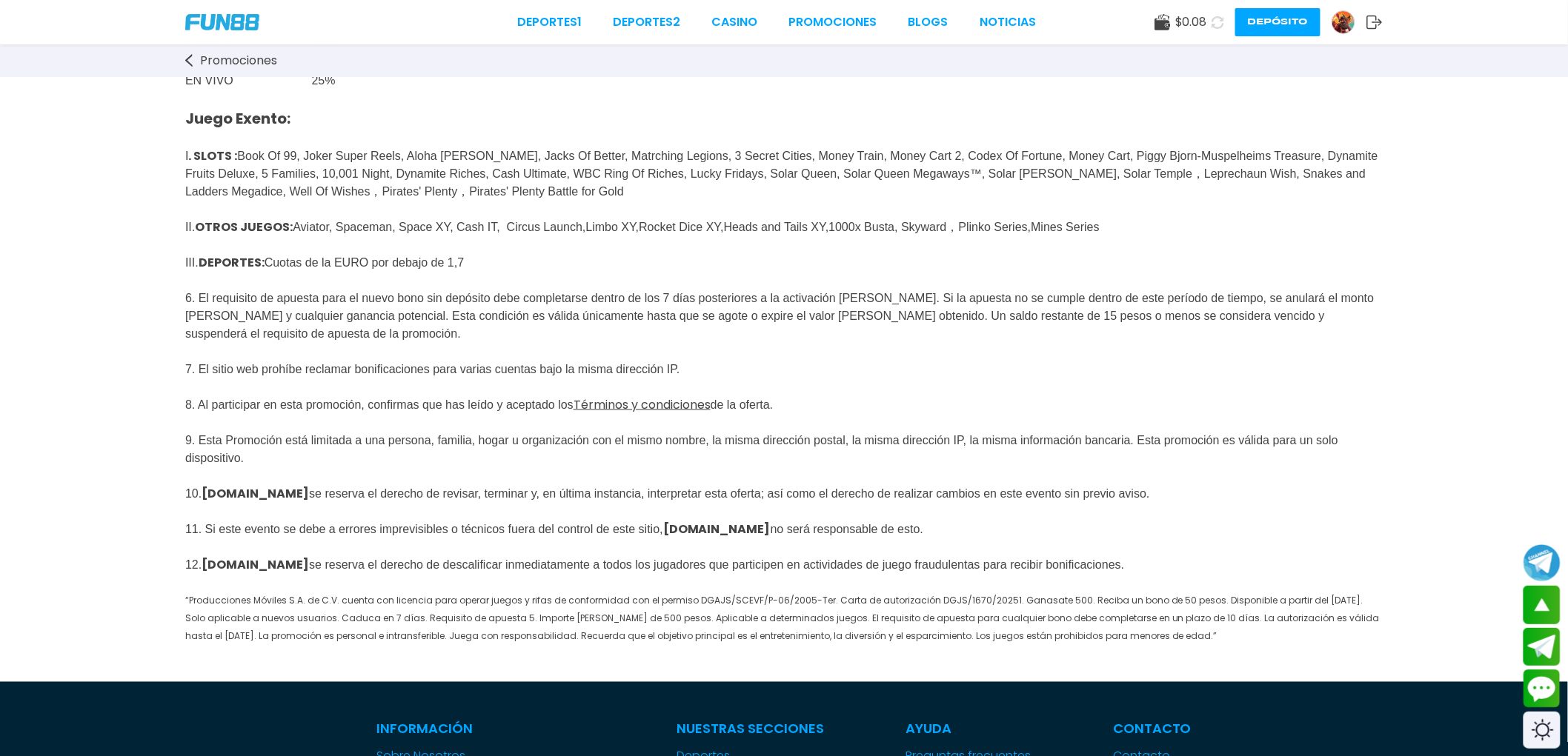
drag, startPoint x: 495, startPoint y: 402, endPoint x: 750, endPoint y: 397, distance: 255.0
click at [750, 397] on p "Juego Exento: I . SLOTS : Book Of 99, Joker Super Reels, Aloha [PERSON_NAME], J…" at bounding box center [784, 367] width 1198 height 555
copy span "varias cuentas bajo la misma dirección IP."
